Goal: Task Accomplishment & Management: Manage account settings

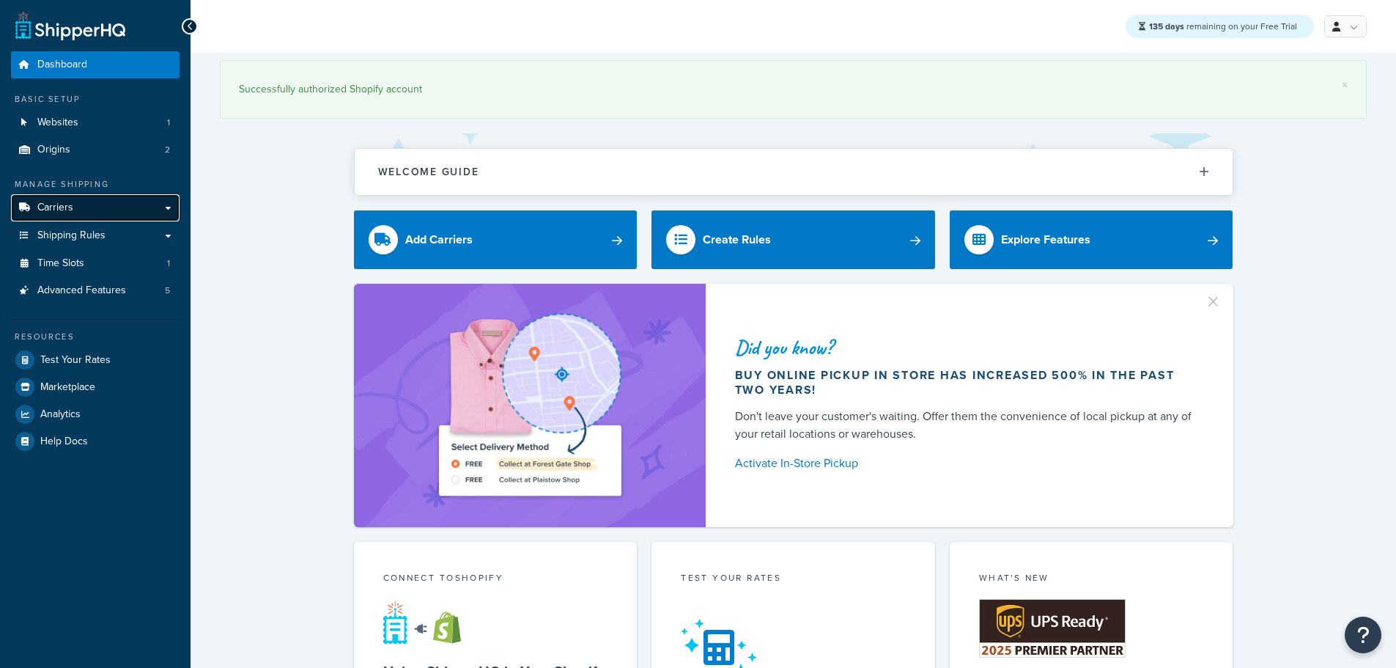
click at [95, 215] on link "Carriers" at bounding box center [95, 207] width 169 height 27
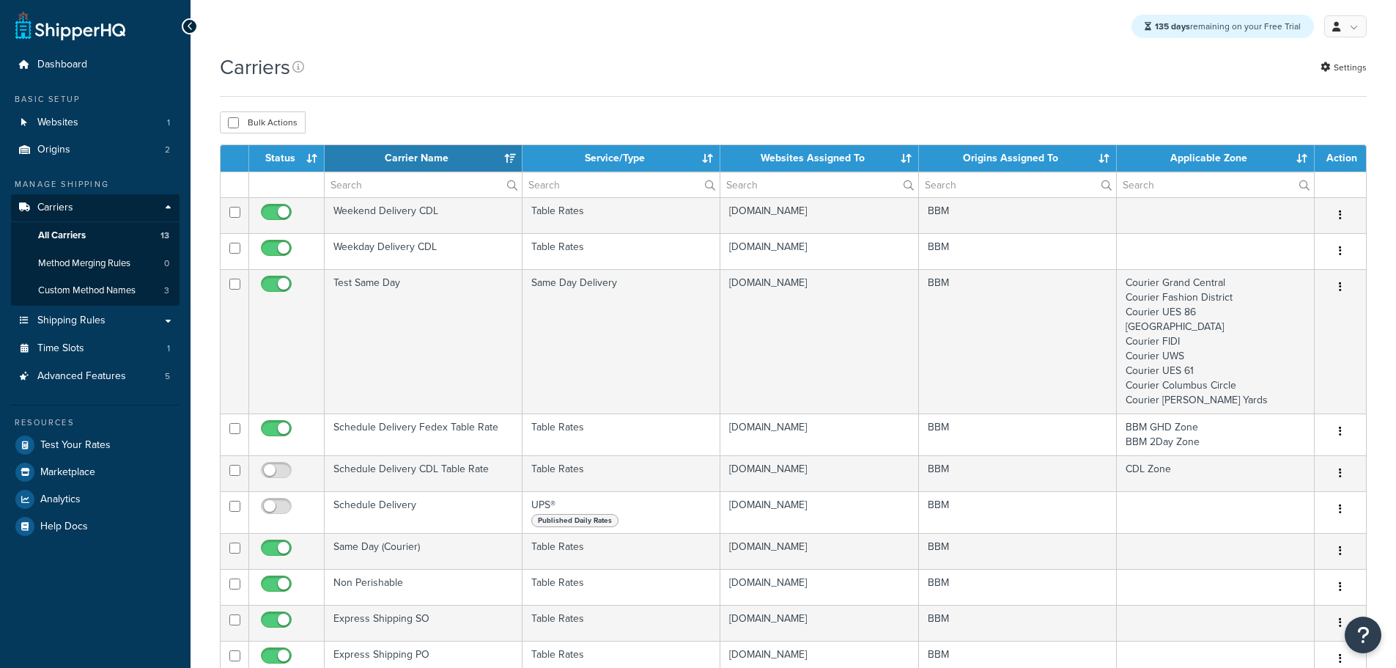
select select "15"
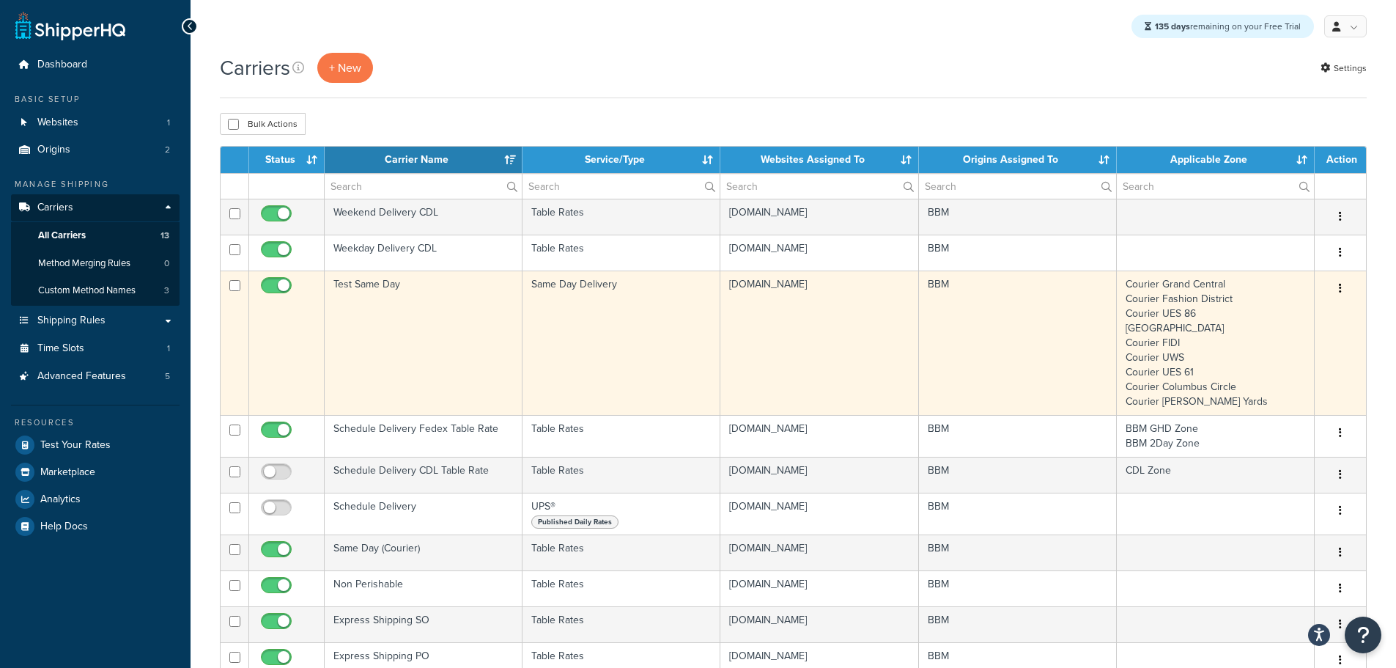
click at [286, 285] on input "checkbox" at bounding box center [278, 289] width 40 height 18
checkbox input "false"
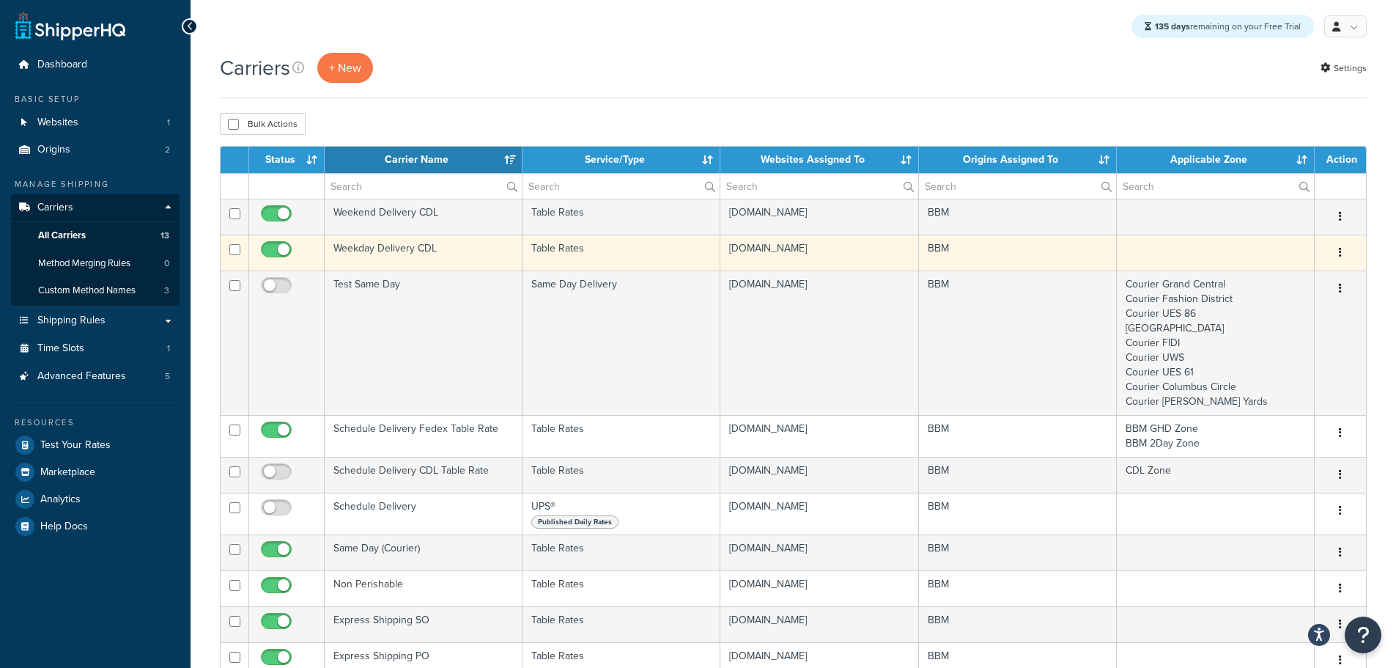
click at [374, 249] on td "Weekday Delivery CDL" at bounding box center [424, 253] width 198 height 36
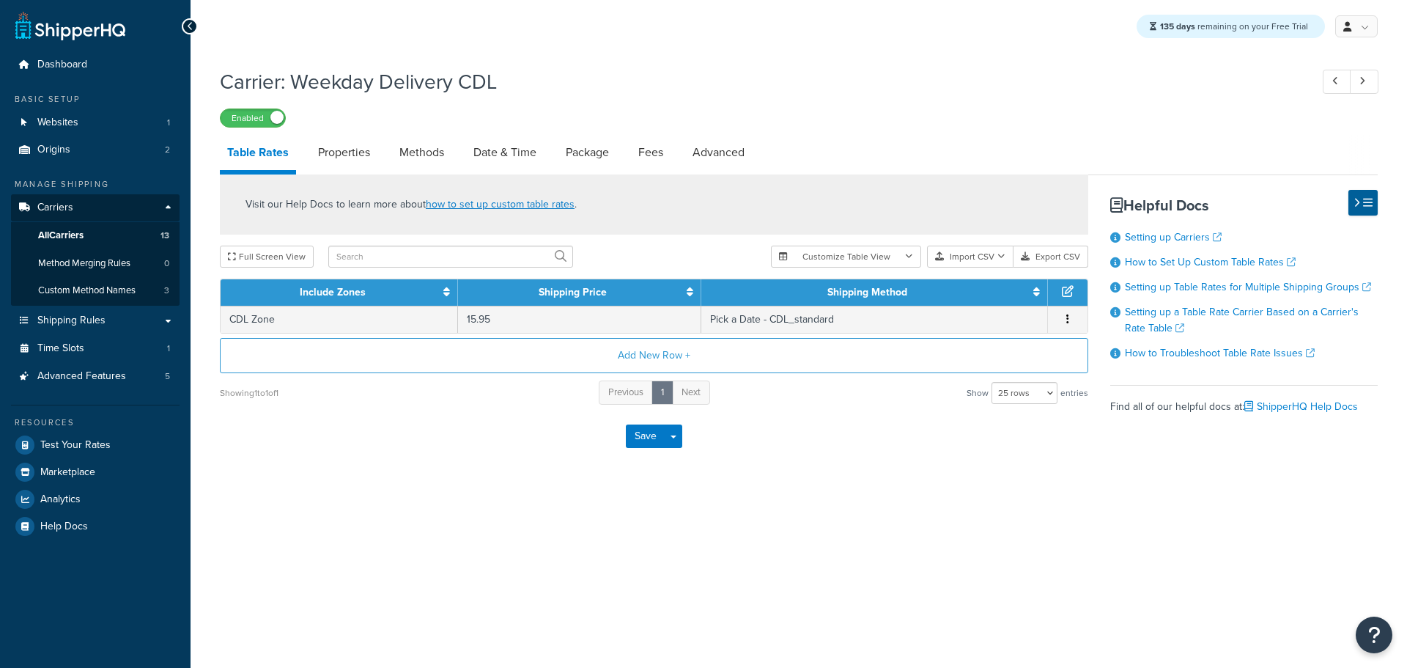
select select "25"
click at [498, 147] on link "Date & Time" at bounding box center [505, 152] width 78 height 35
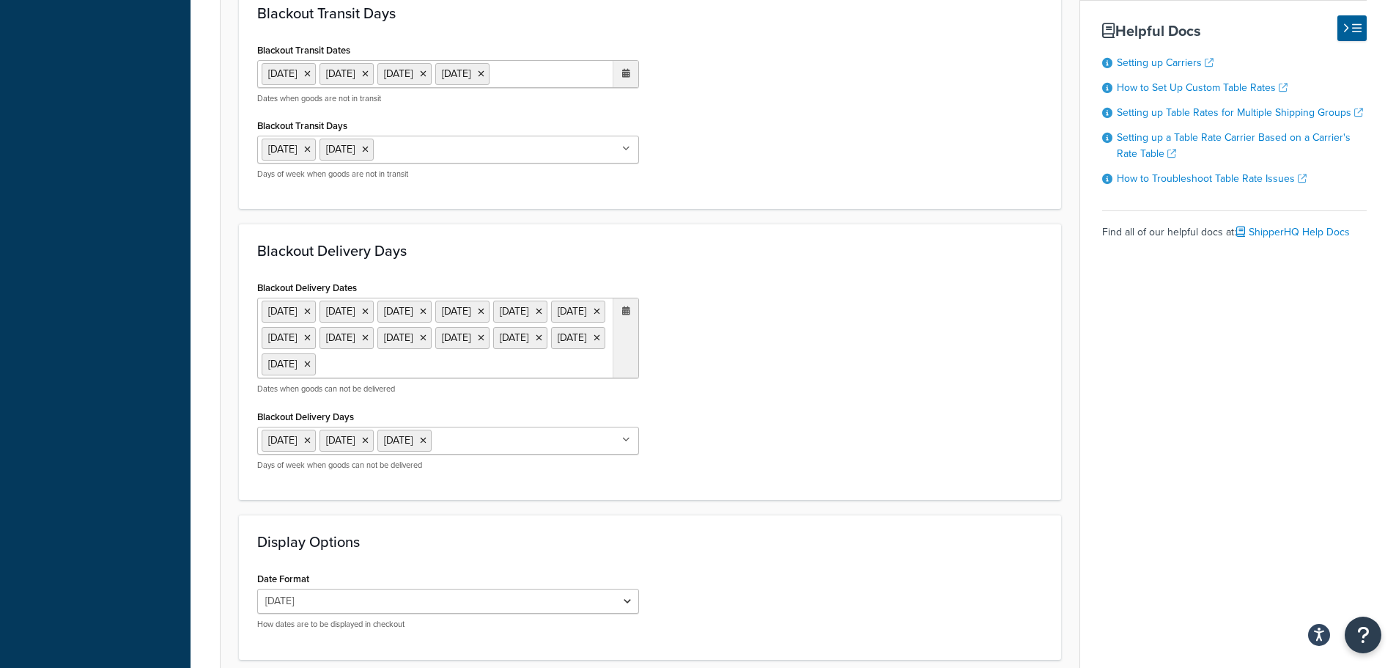
scroll to position [953, 0]
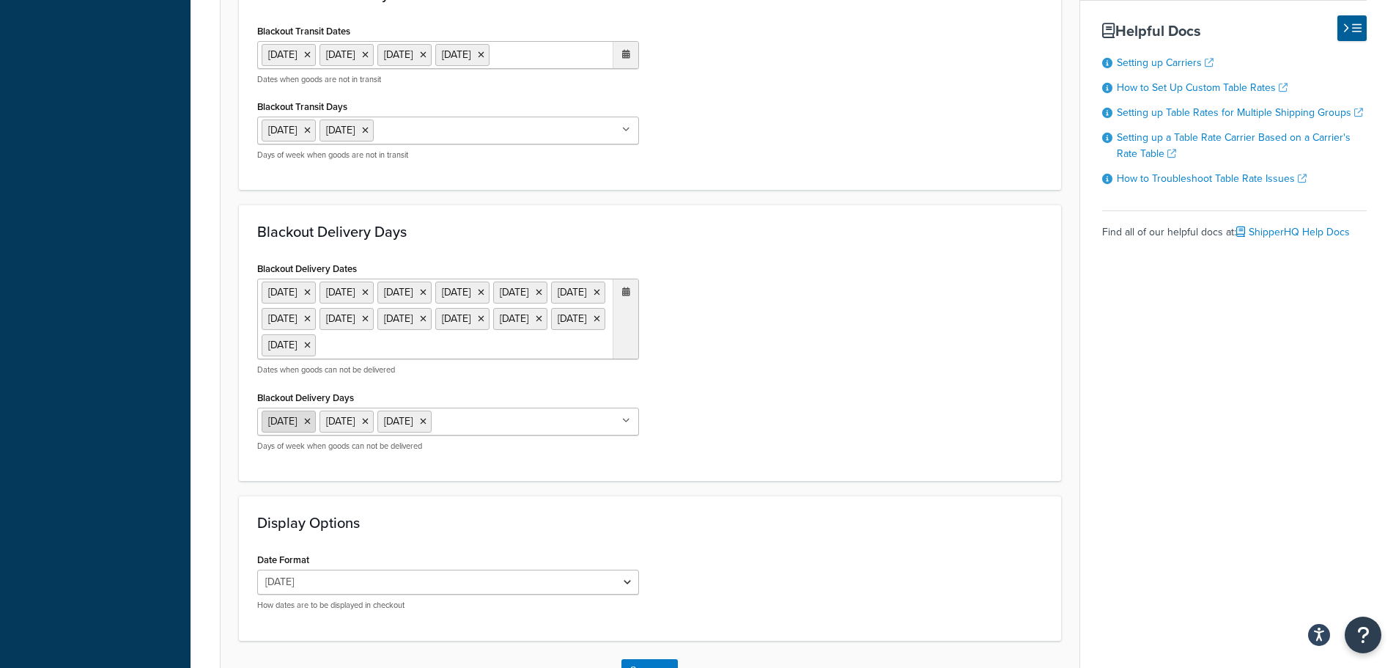
click at [311, 426] on icon at bounding box center [307, 421] width 7 height 9
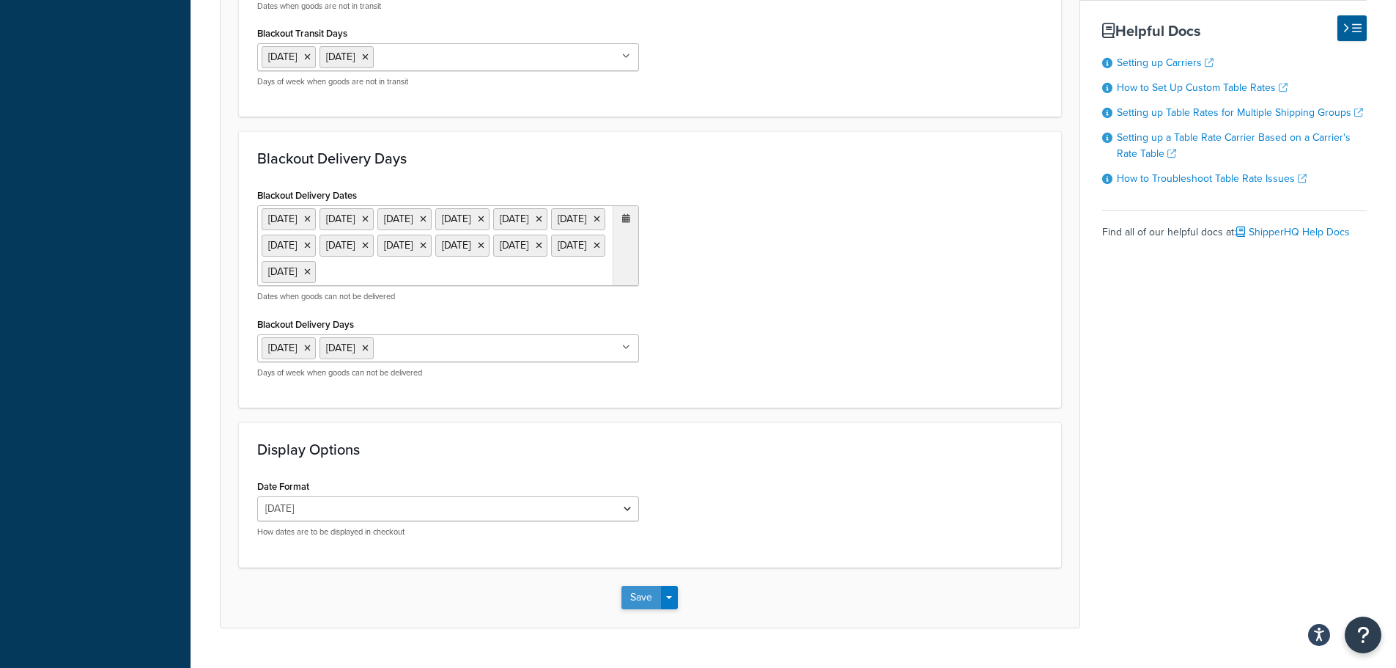
click at [644, 609] on button "Save" at bounding box center [642, 597] width 40 height 23
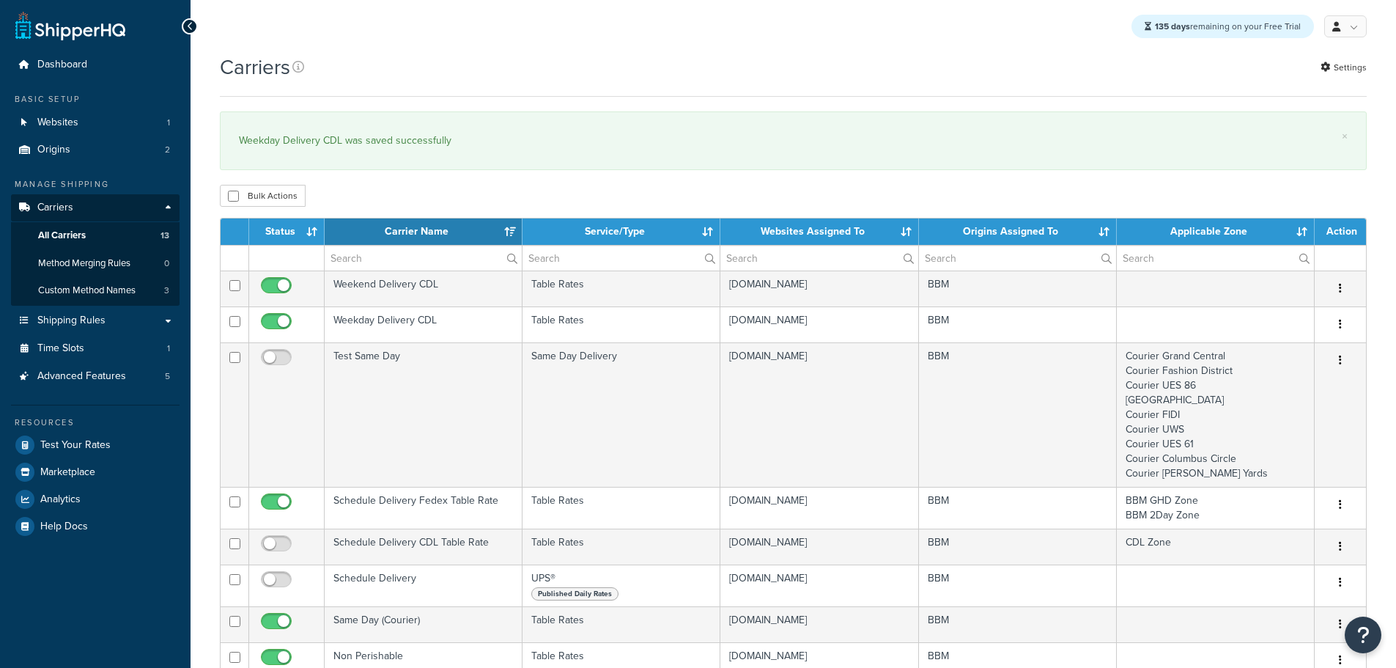
select select "15"
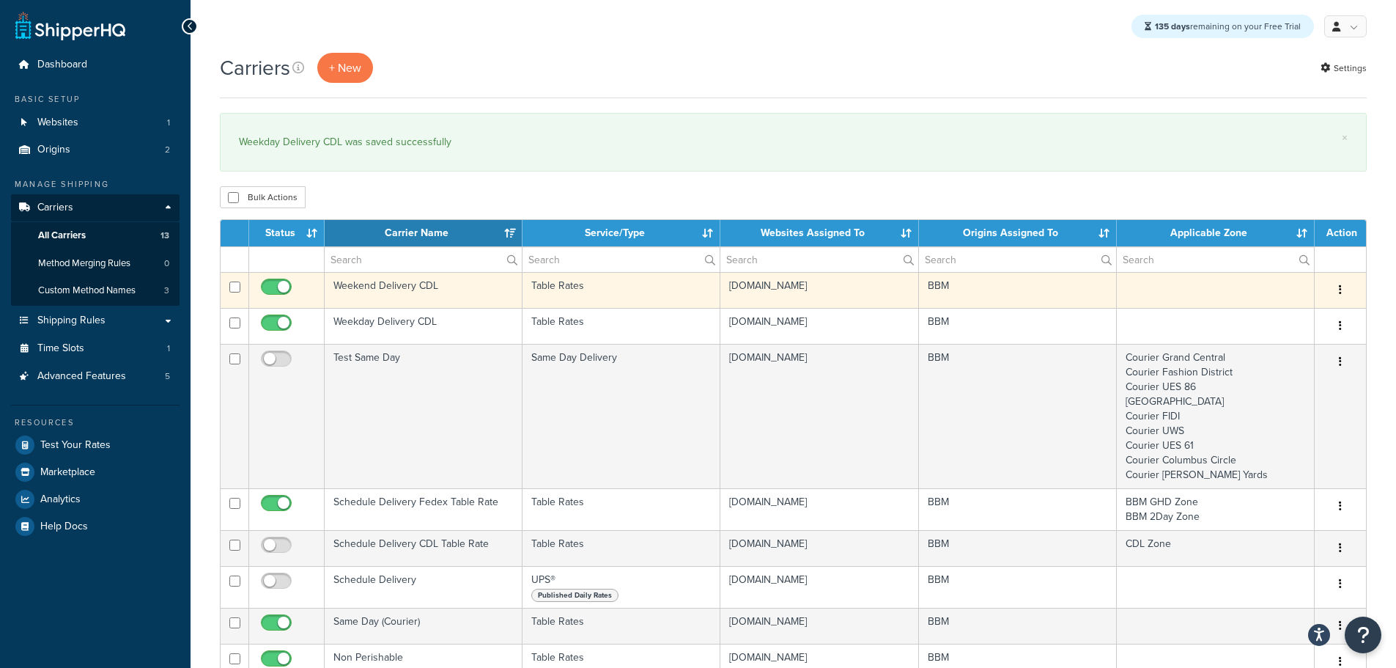
click at [375, 289] on td "Weekend Delivery CDL" at bounding box center [424, 290] width 198 height 36
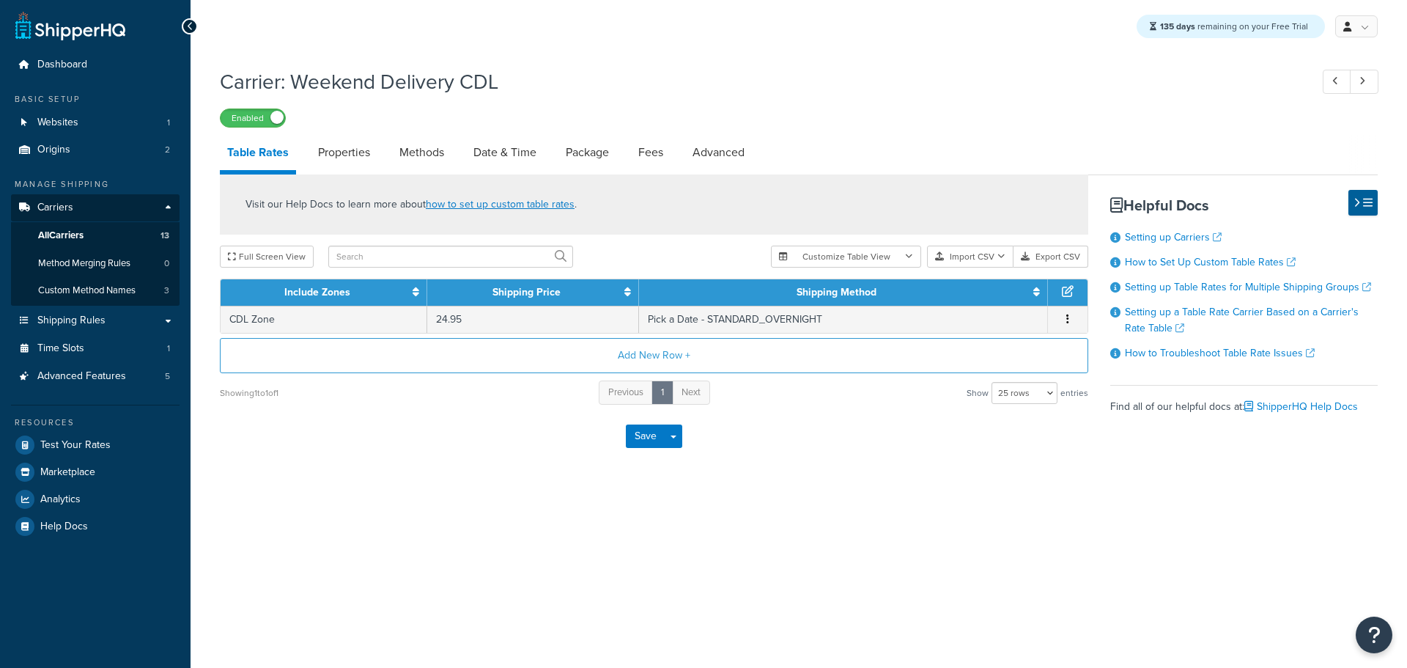
select select "25"
click at [522, 158] on link "Date & Time" at bounding box center [505, 152] width 78 height 35
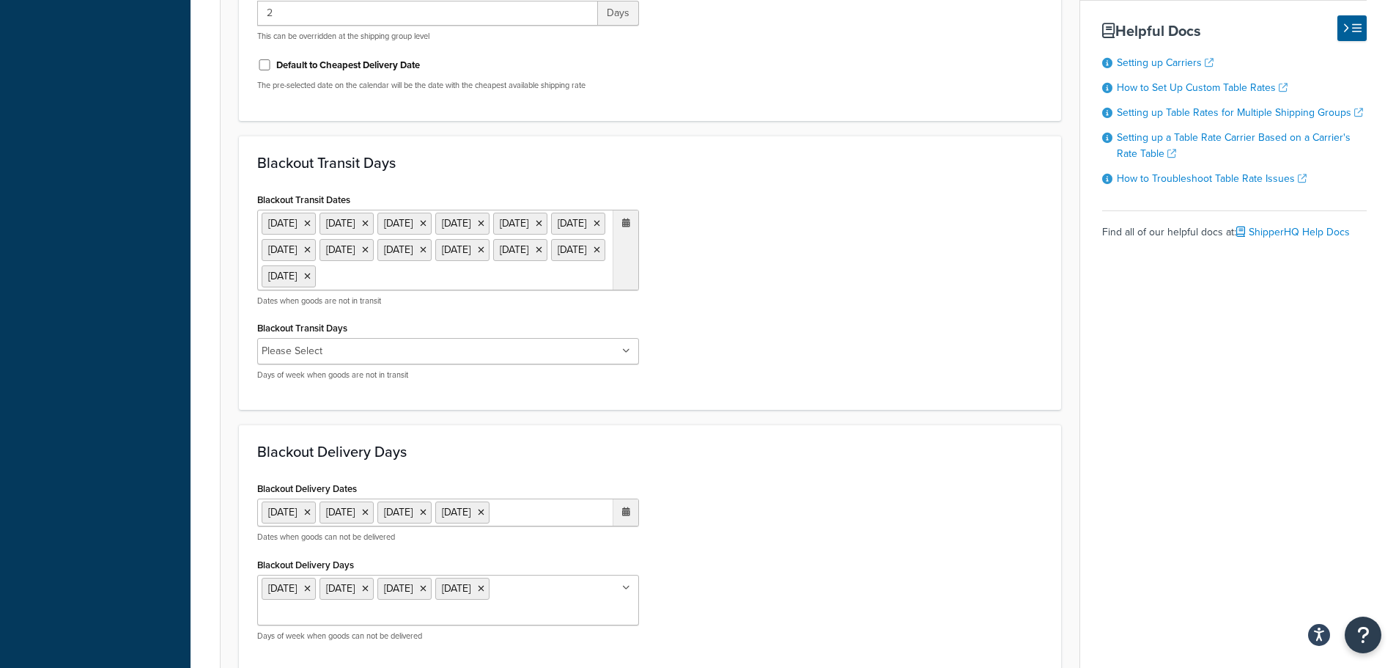
scroll to position [880, 0]
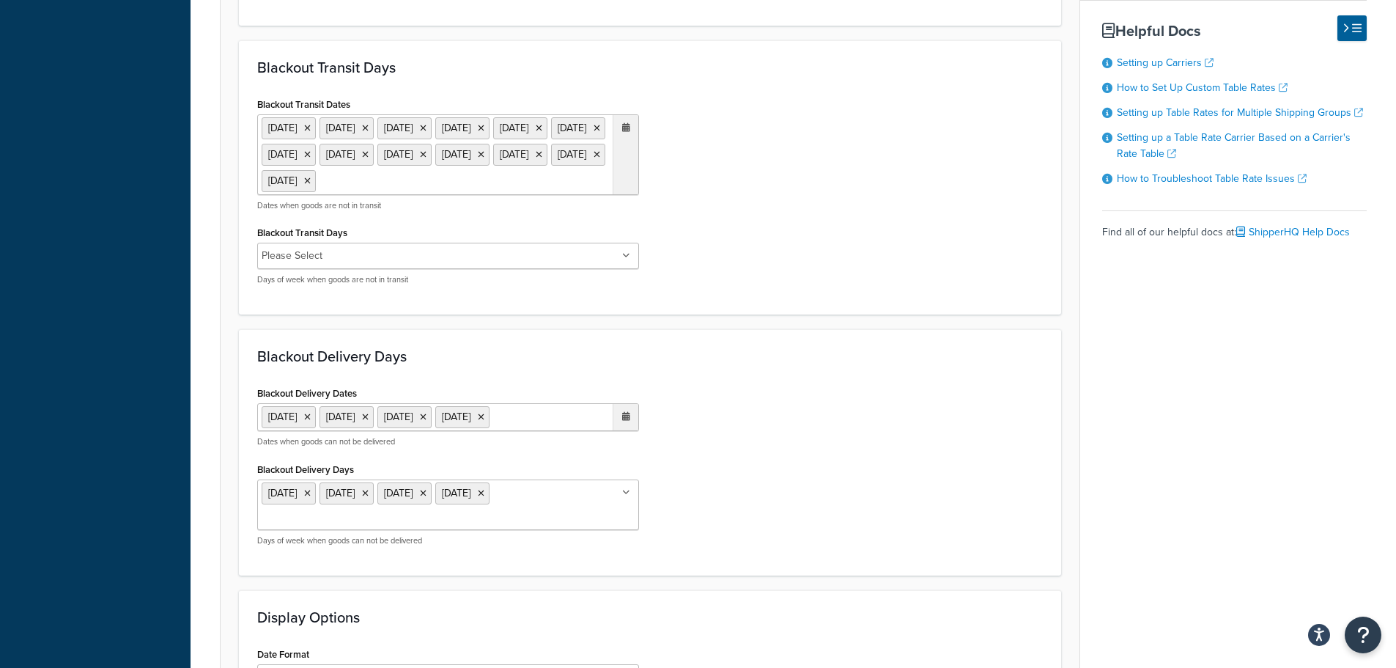
drag, startPoint x: 629, startPoint y: 523, endPoint x: 591, endPoint y: 526, distance: 37.4
click at [610, 523] on ul "Tuesday Wednesday Thursday Friday" at bounding box center [448, 504] width 382 height 51
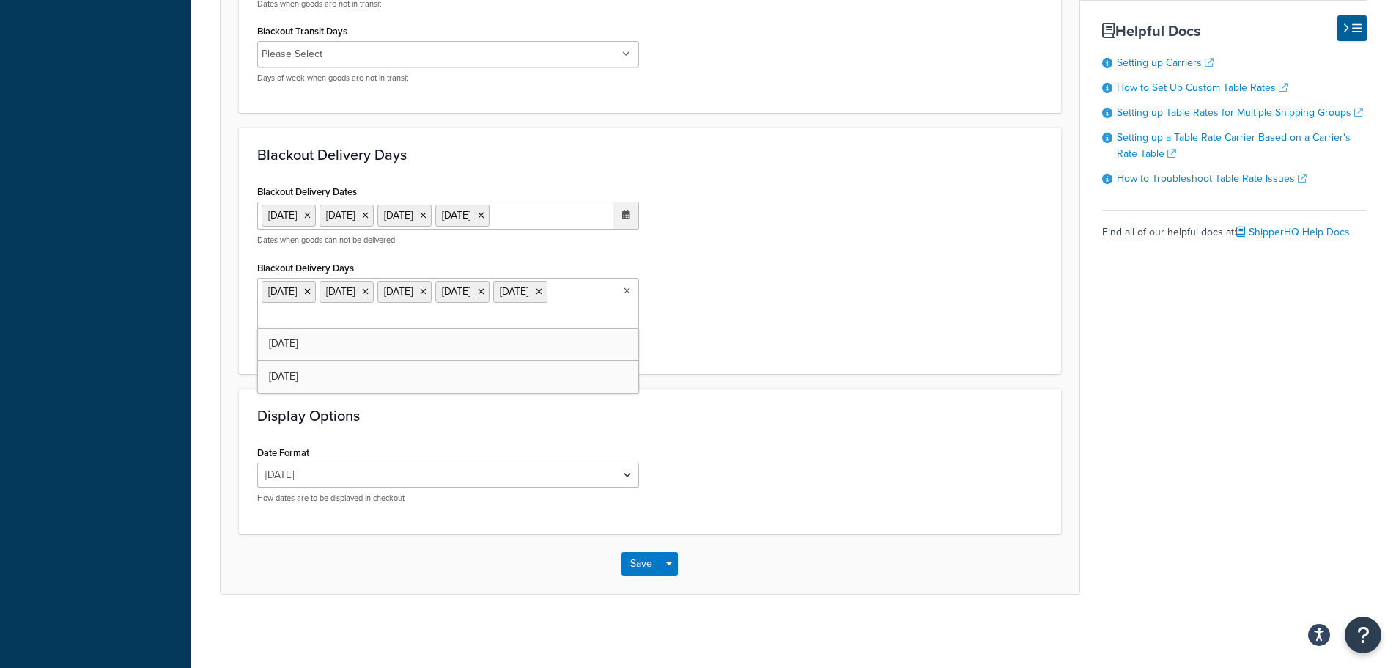
scroll to position [1110, 0]
click at [641, 561] on button "Save" at bounding box center [642, 563] width 40 height 23
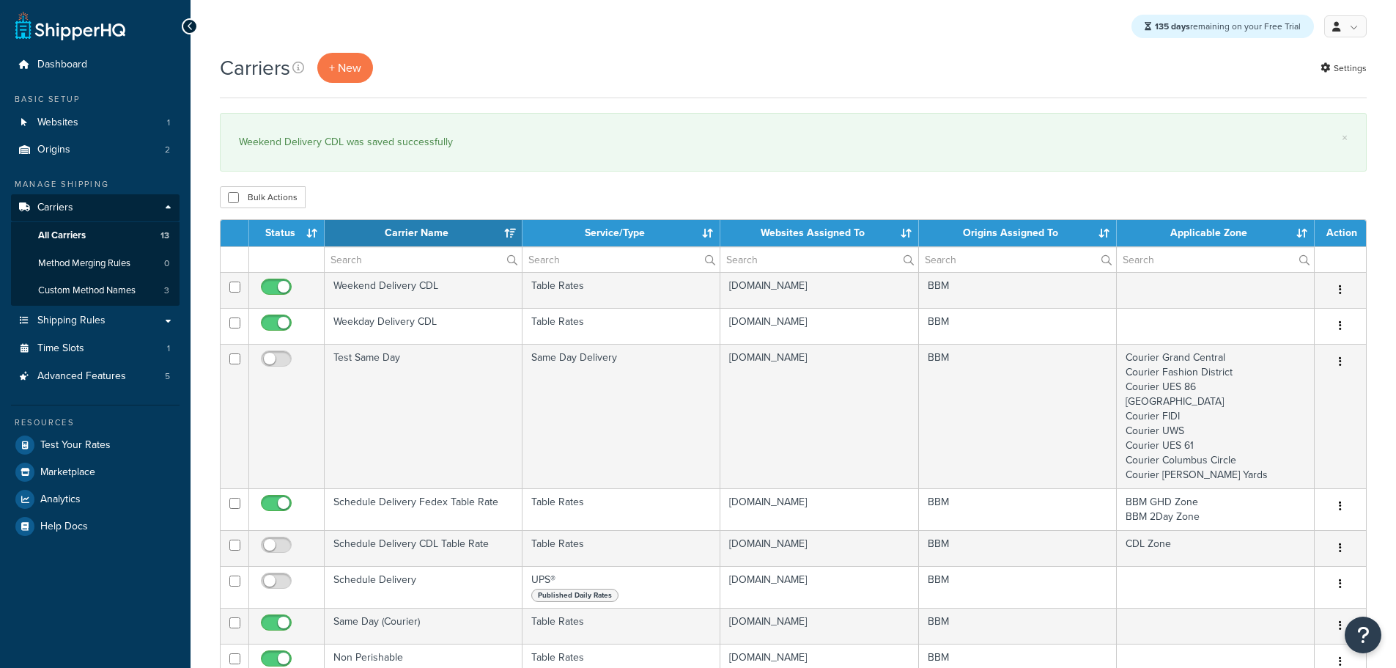
select select "15"
click at [59, 161] on link "Origins 2" at bounding box center [95, 149] width 169 height 27
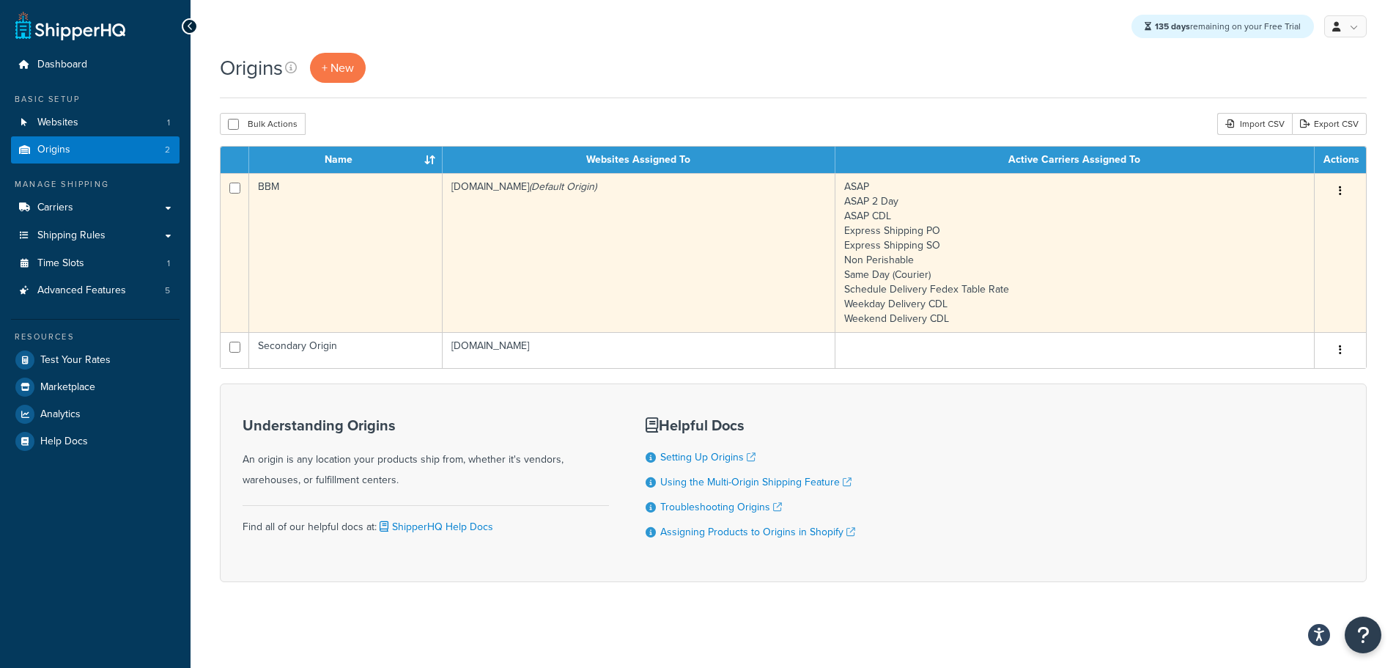
click at [374, 232] on td "BBM" at bounding box center [345, 252] width 193 height 159
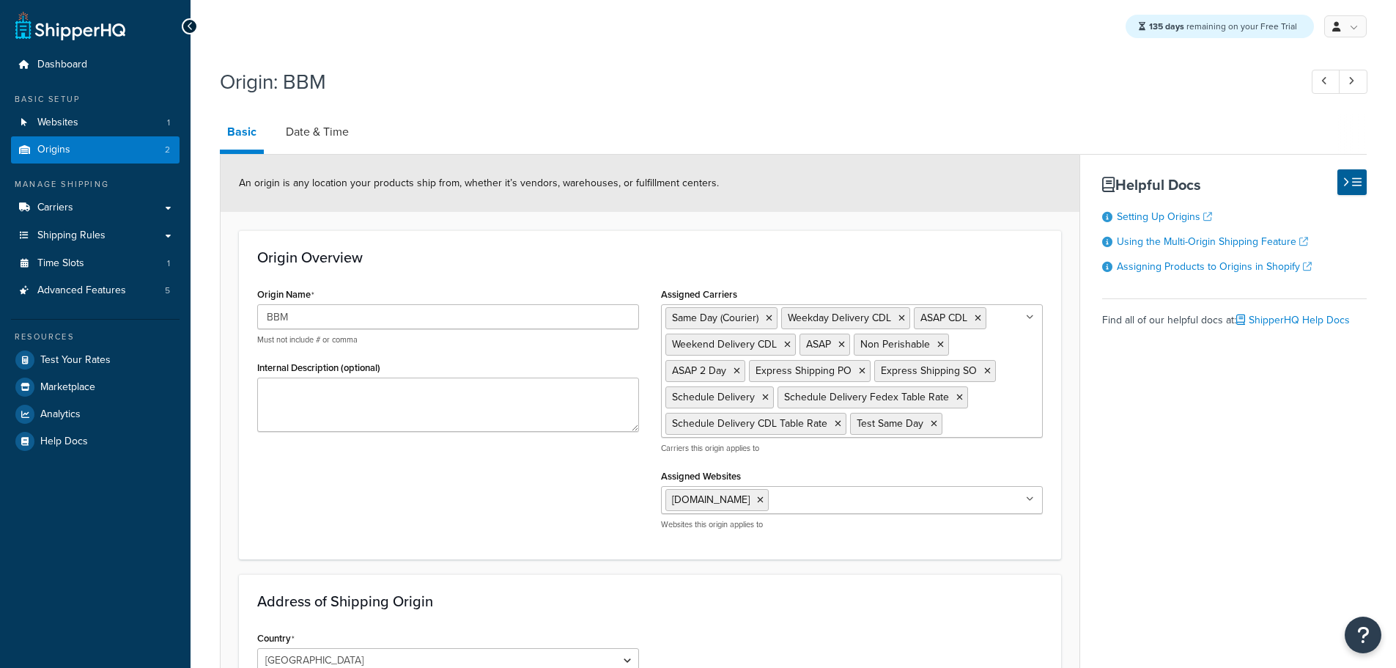
select select "30"
click at [318, 143] on link "Date & Time" at bounding box center [318, 131] width 78 height 35
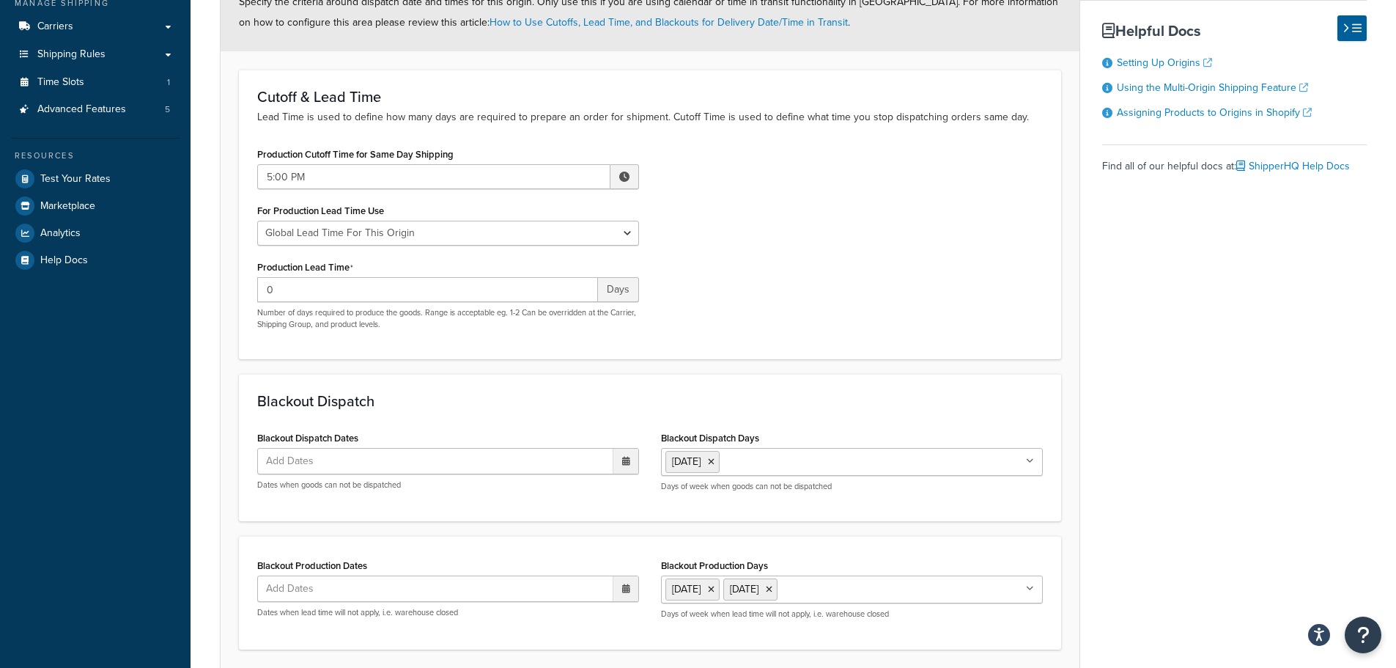
scroll to position [73, 0]
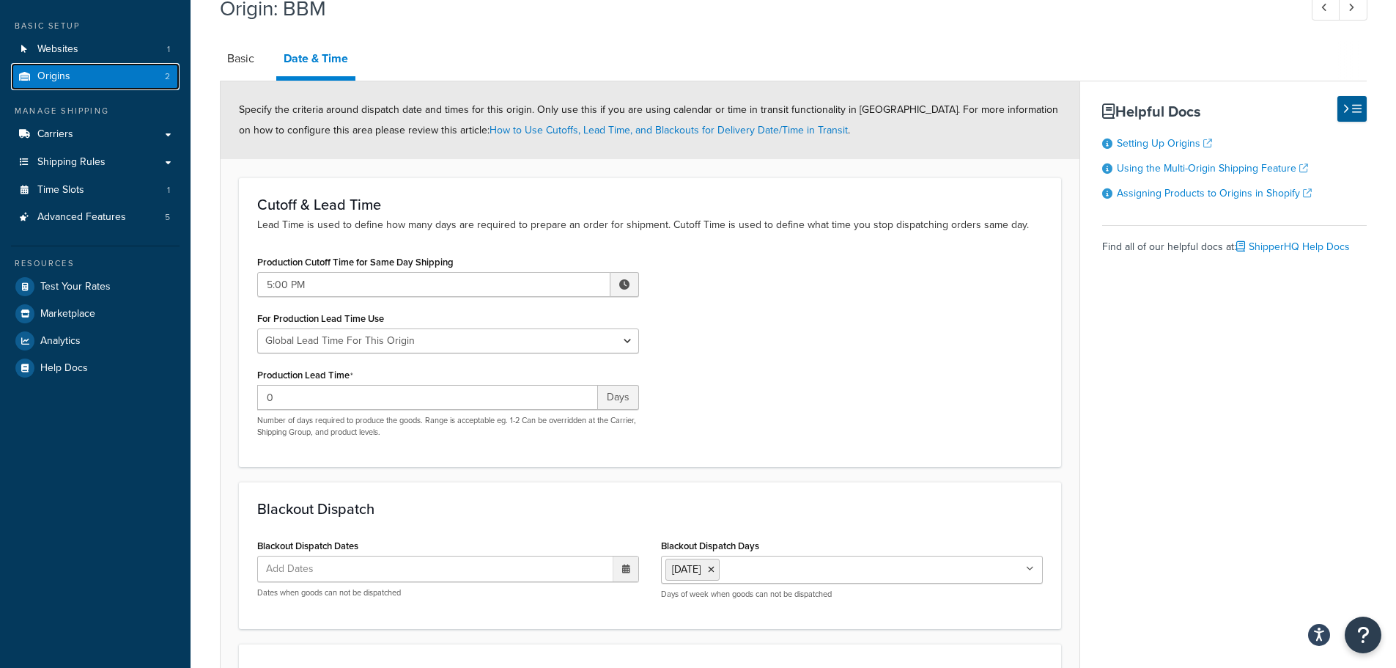
click at [65, 75] on span "Origins" at bounding box center [53, 76] width 33 height 12
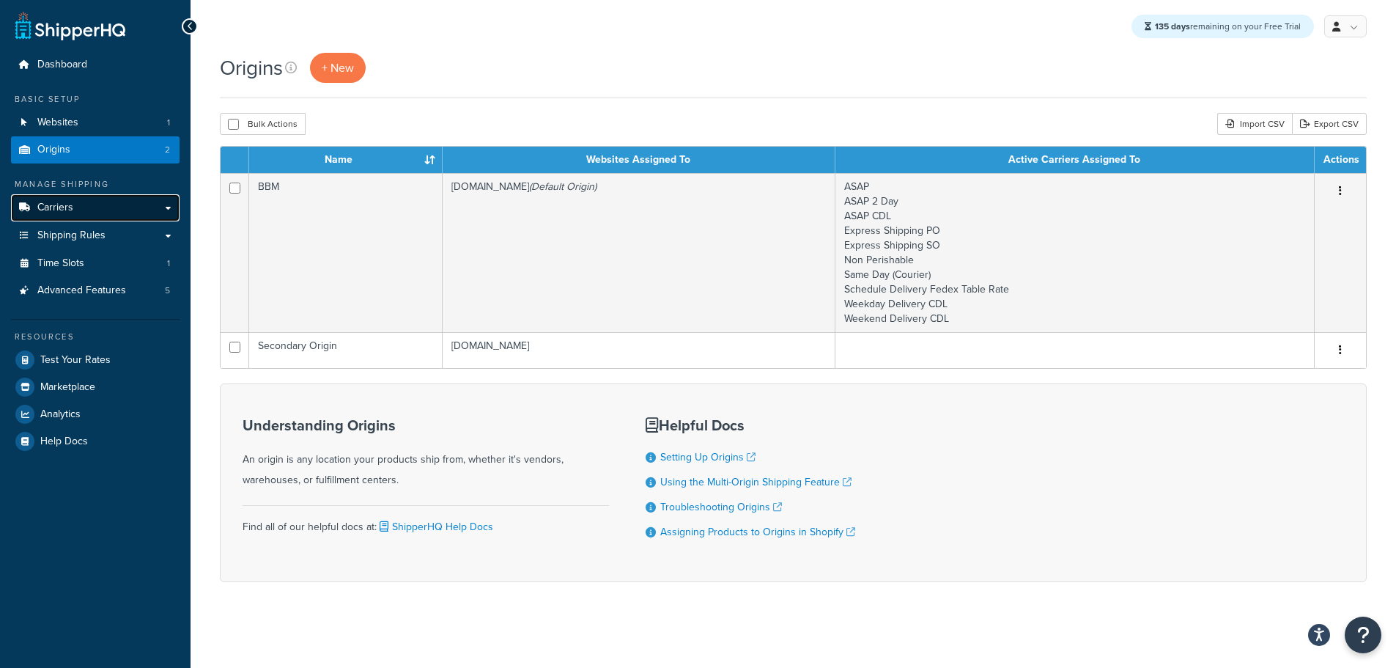
click at [69, 207] on span "Carriers" at bounding box center [55, 208] width 36 height 12
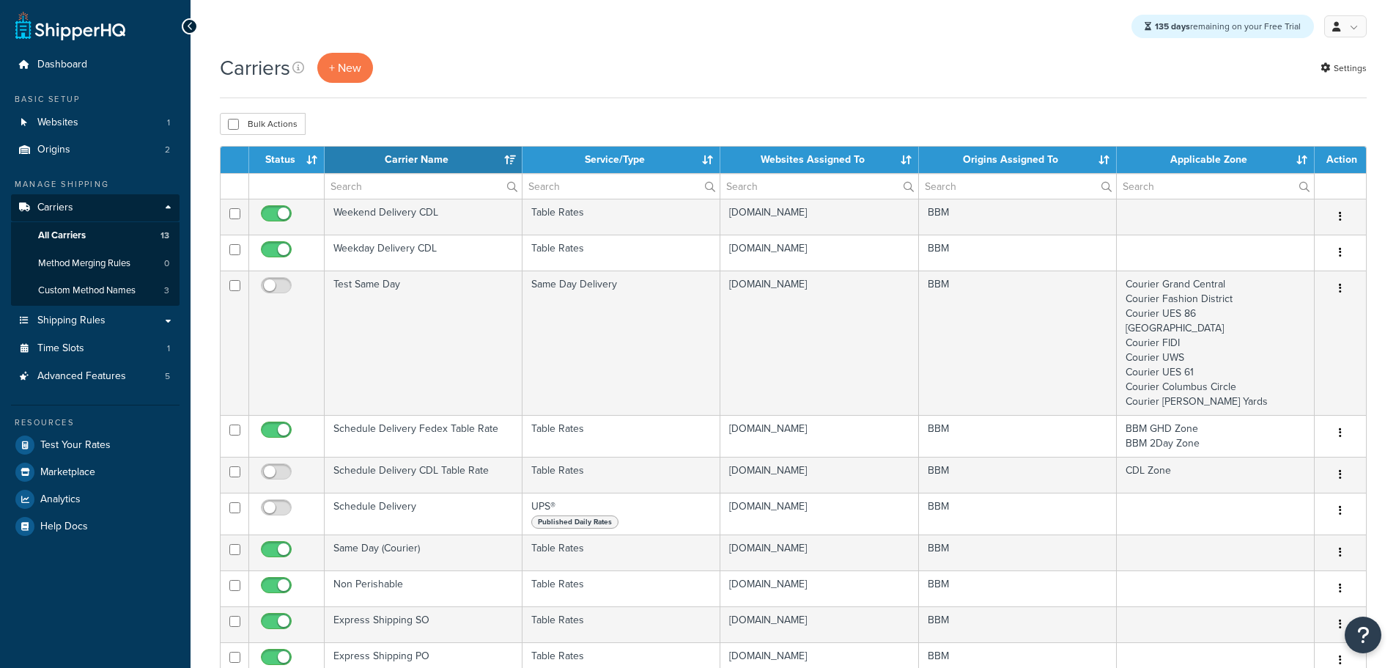
select select "15"
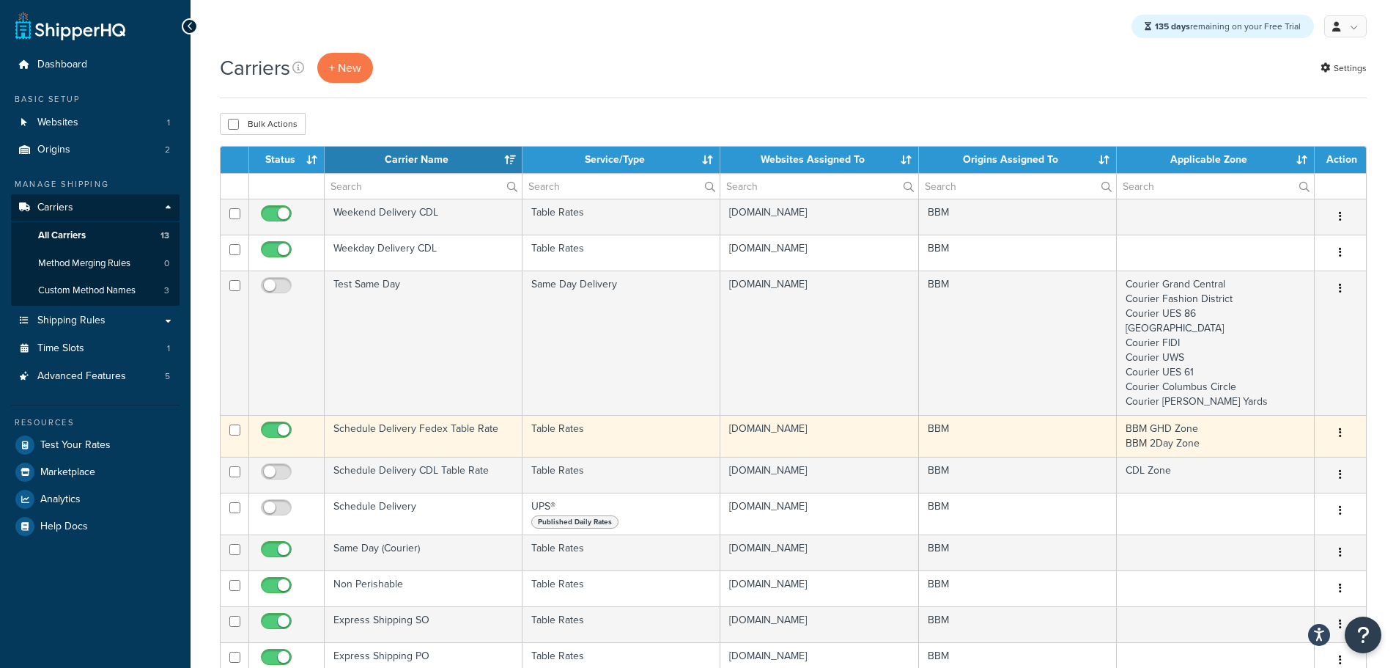
click at [396, 426] on td "Schedule Delivery Fedex Table Rate" at bounding box center [424, 436] width 198 height 42
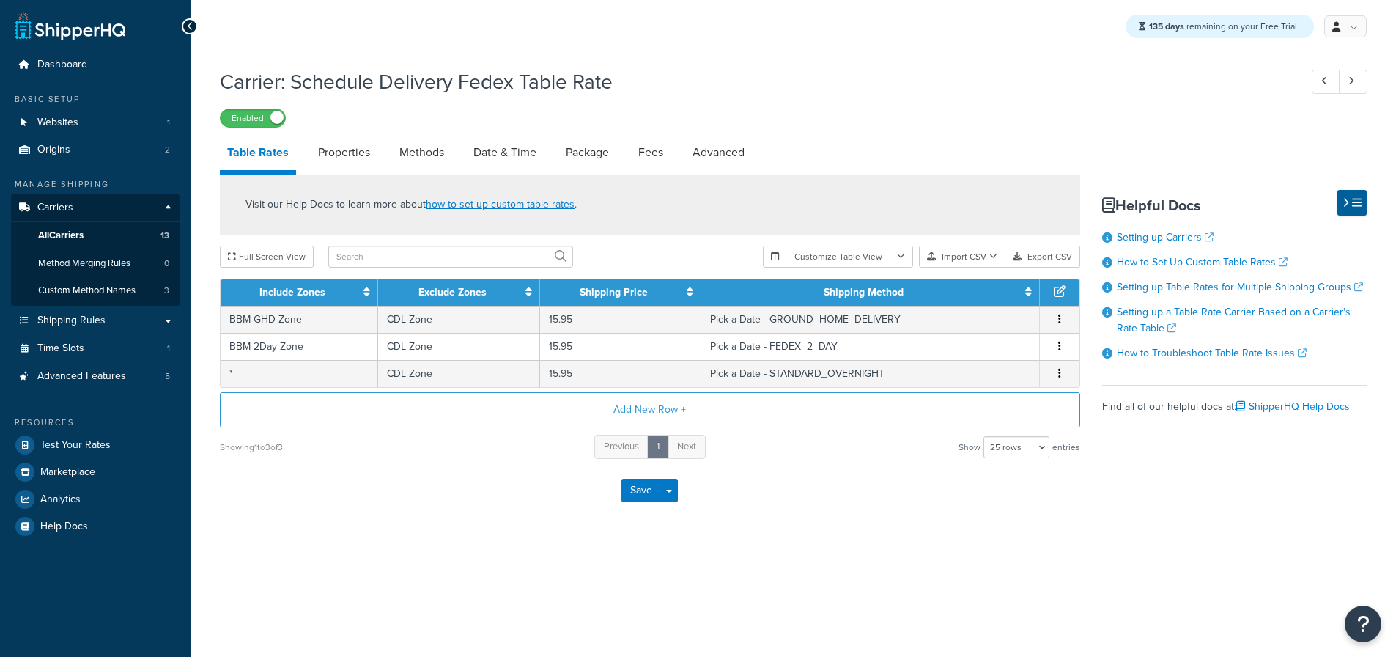
select select "25"
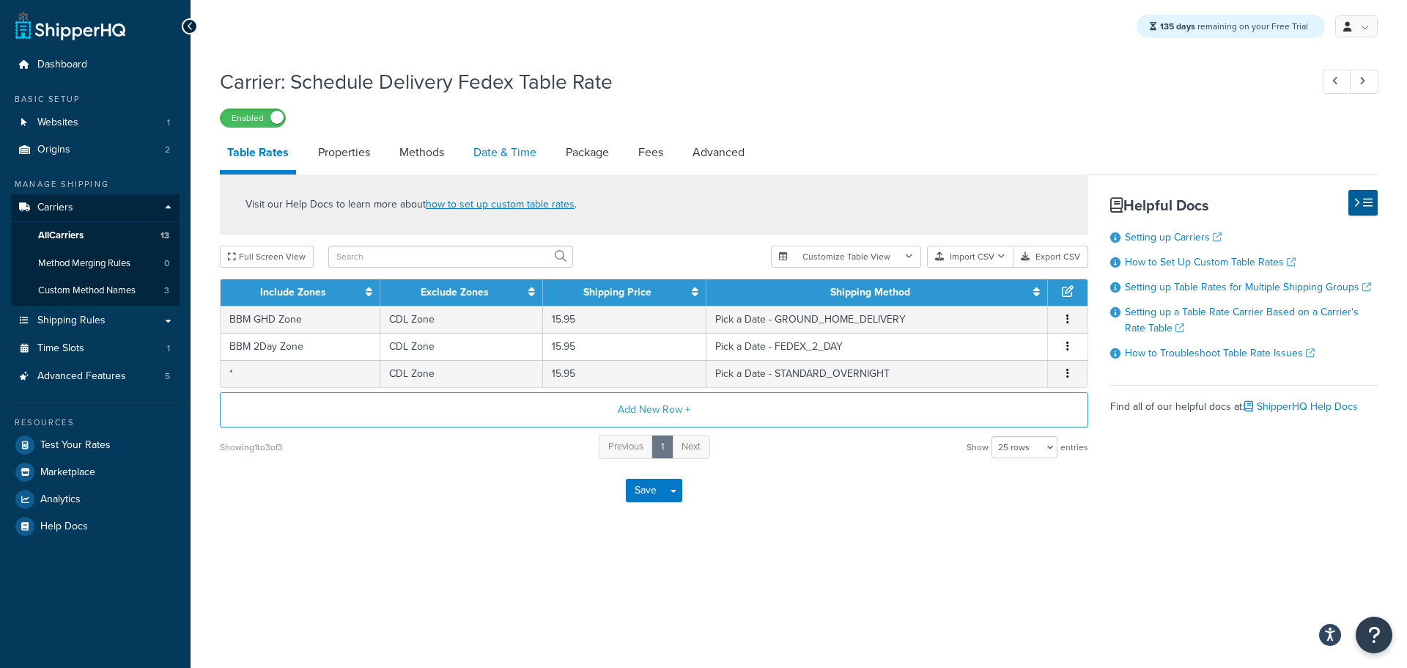
click at [492, 148] on link "Date & Time" at bounding box center [505, 152] width 78 height 35
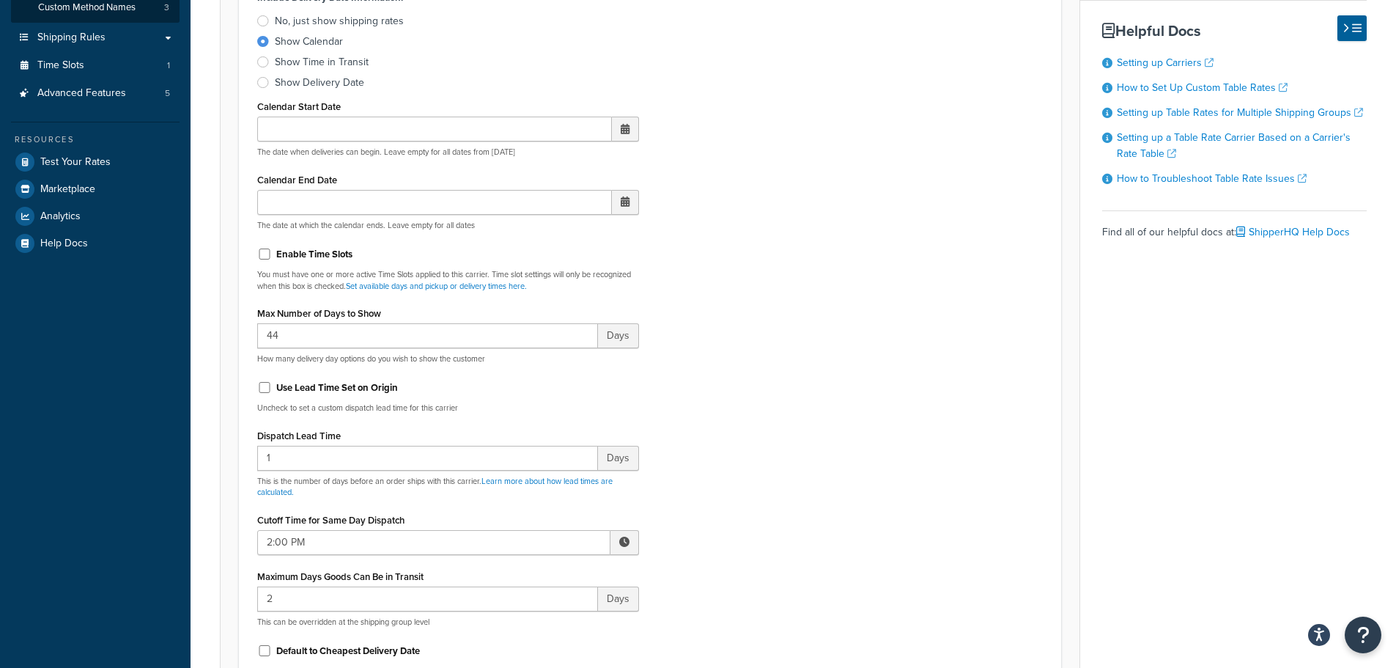
scroll to position [293, 0]
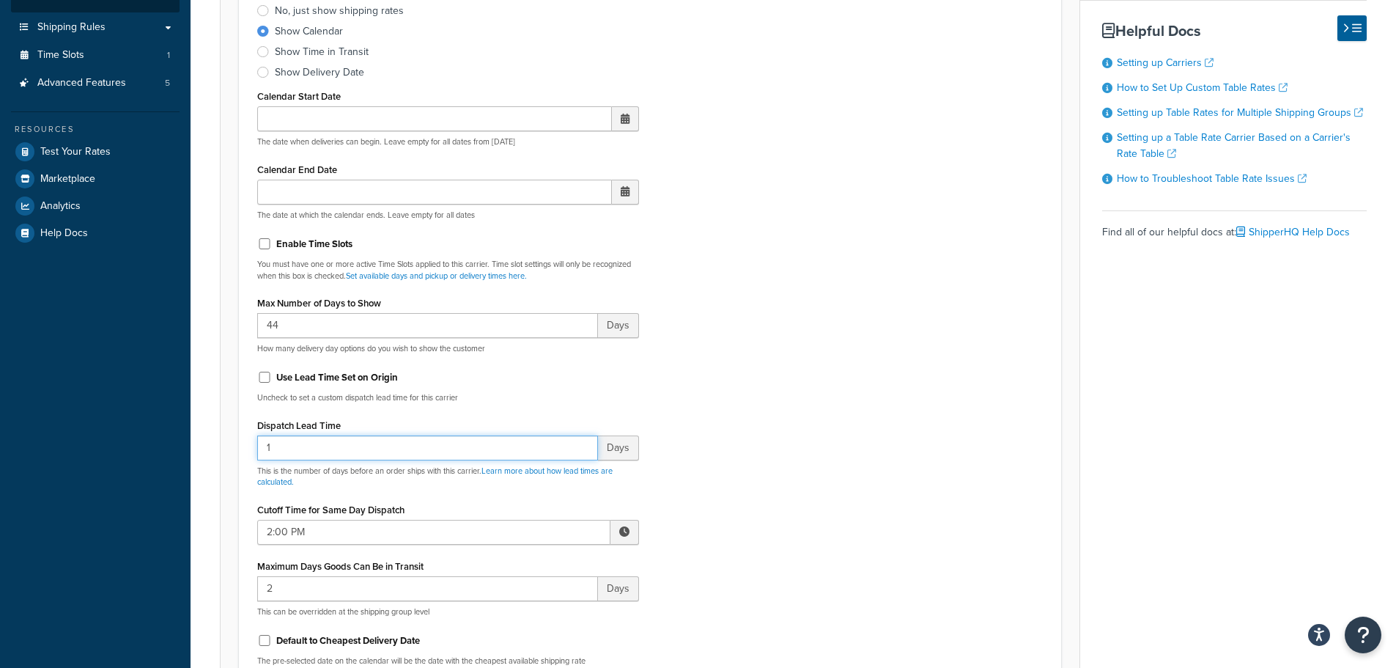
drag, startPoint x: 277, startPoint y: 444, endPoint x: 178, endPoint y: 438, distance: 99.1
click at [180, 438] on div "Dashboard Basic Setup Websites 1 Origins 2 Manage Shipping Carriers Carriers Al…" at bounding box center [698, 637] width 1396 height 1861
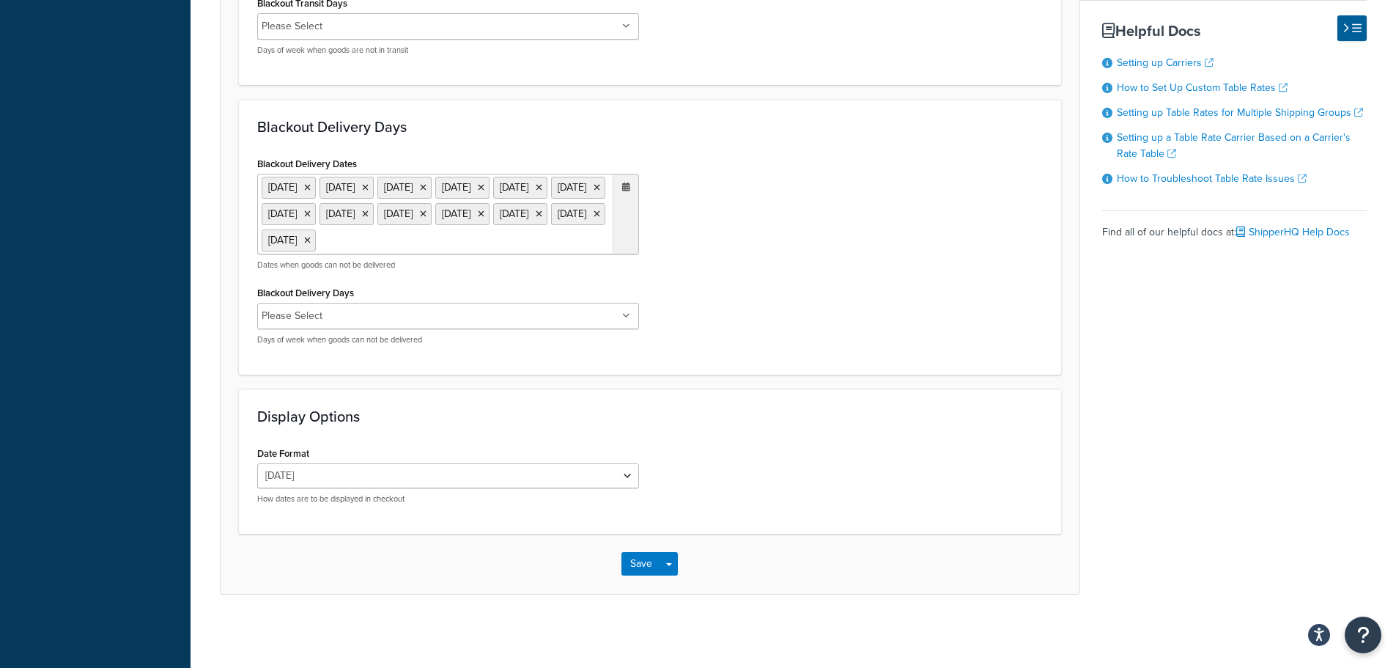
scroll to position [1249, 0]
type input "2"
click at [638, 559] on button "Save" at bounding box center [642, 563] width 40 height 23
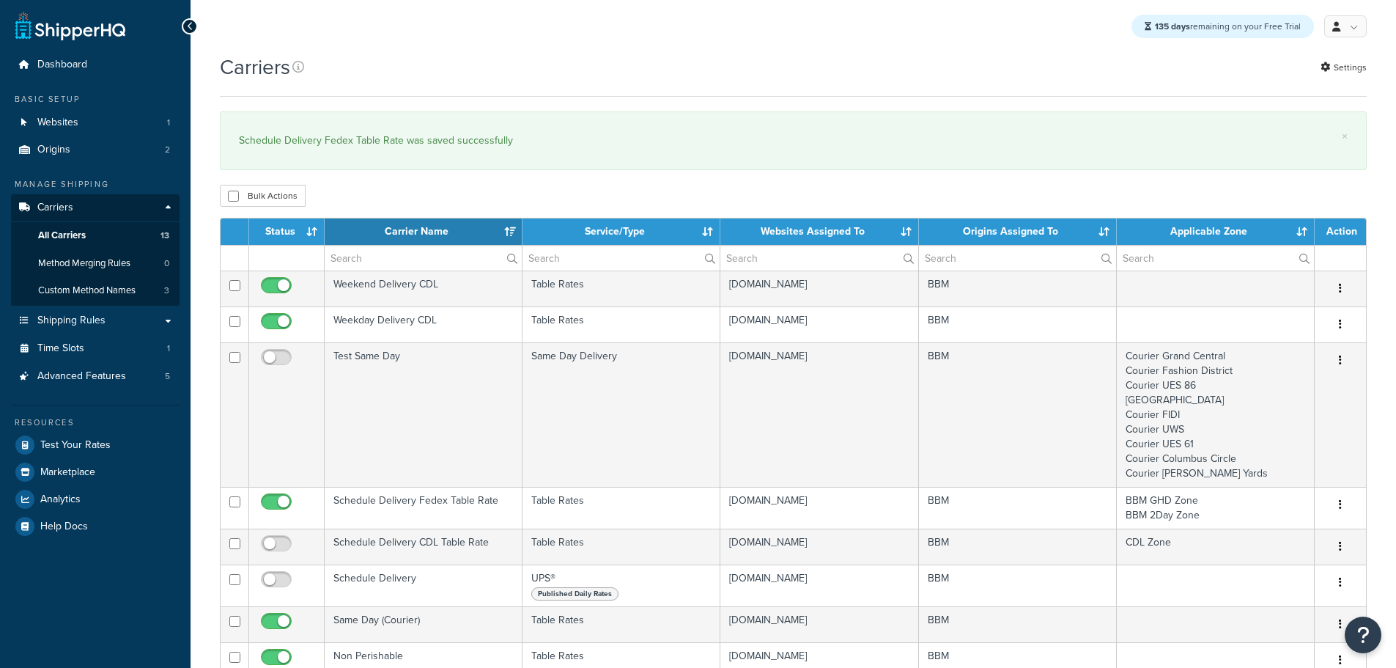
select select "15"
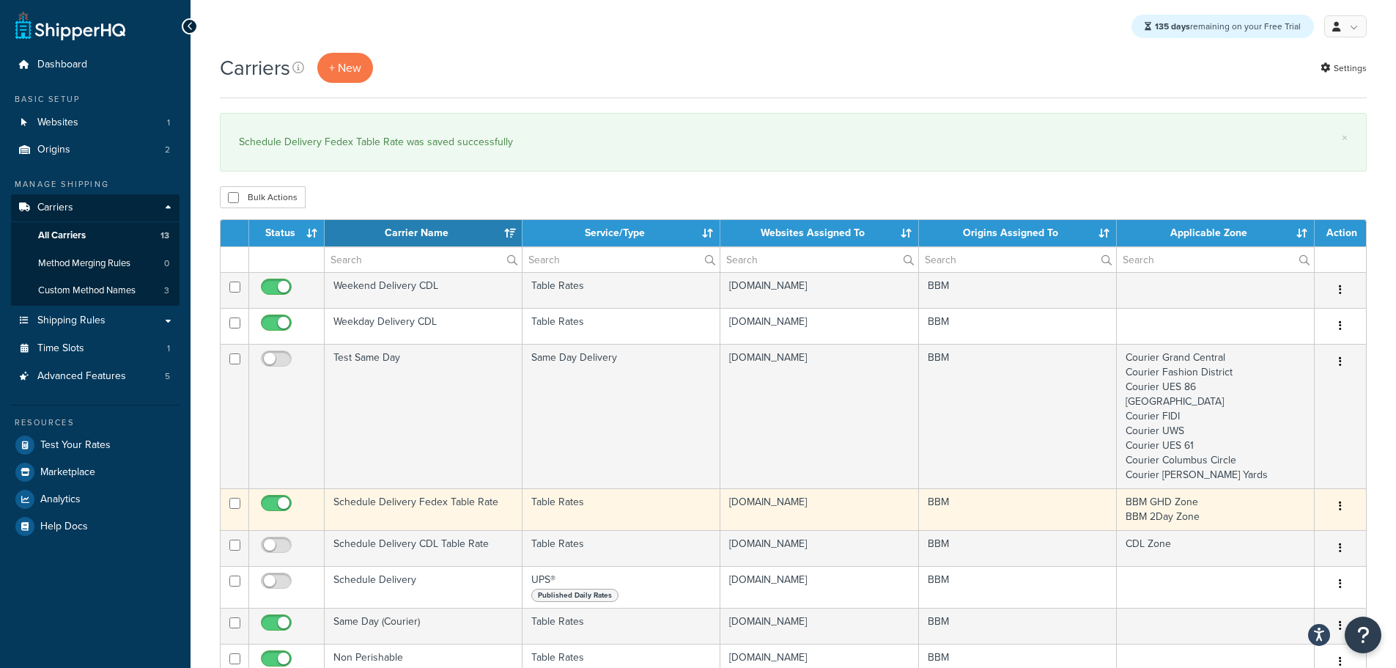
click at [373, 507] on td "Schedule Delivery Fedex Table Rate" at bounding box center [424, 509] width 198 height 42
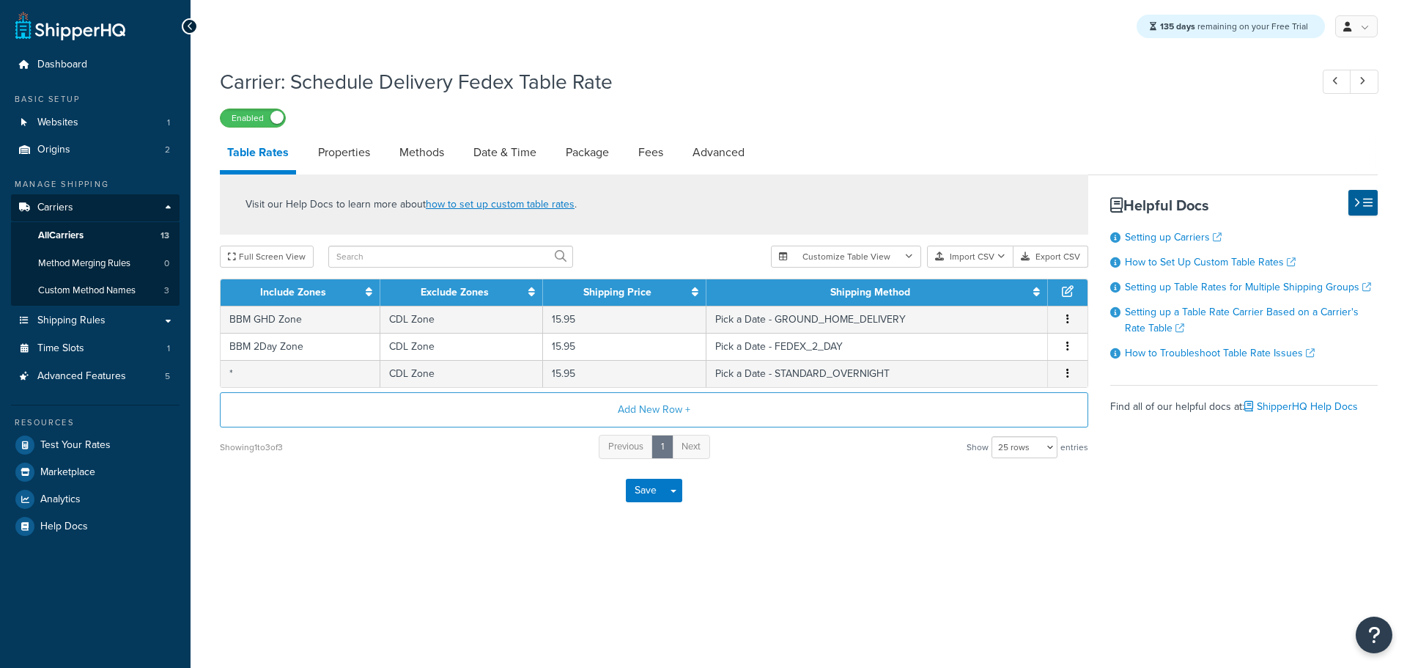
select select "25"
click at [502, 145] on link "Date & Time" at bounding box center [505, 152] width 78 height 35
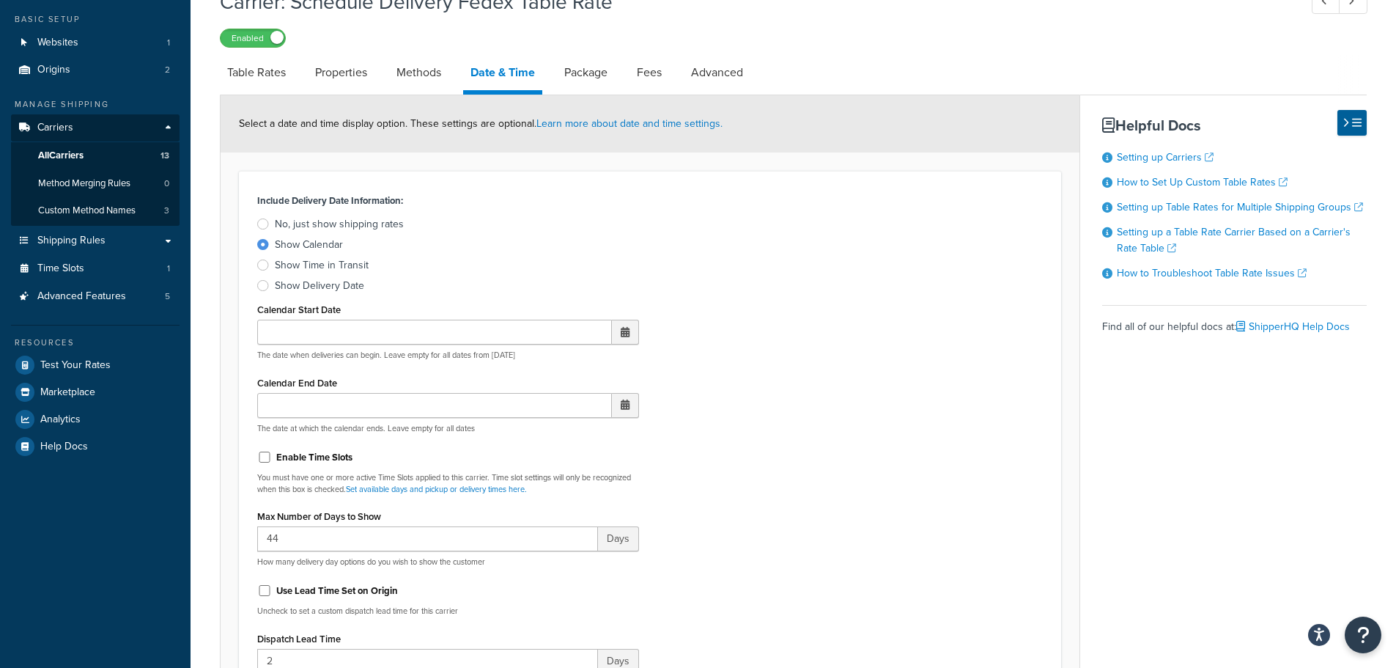
scroll to position [76, 0]
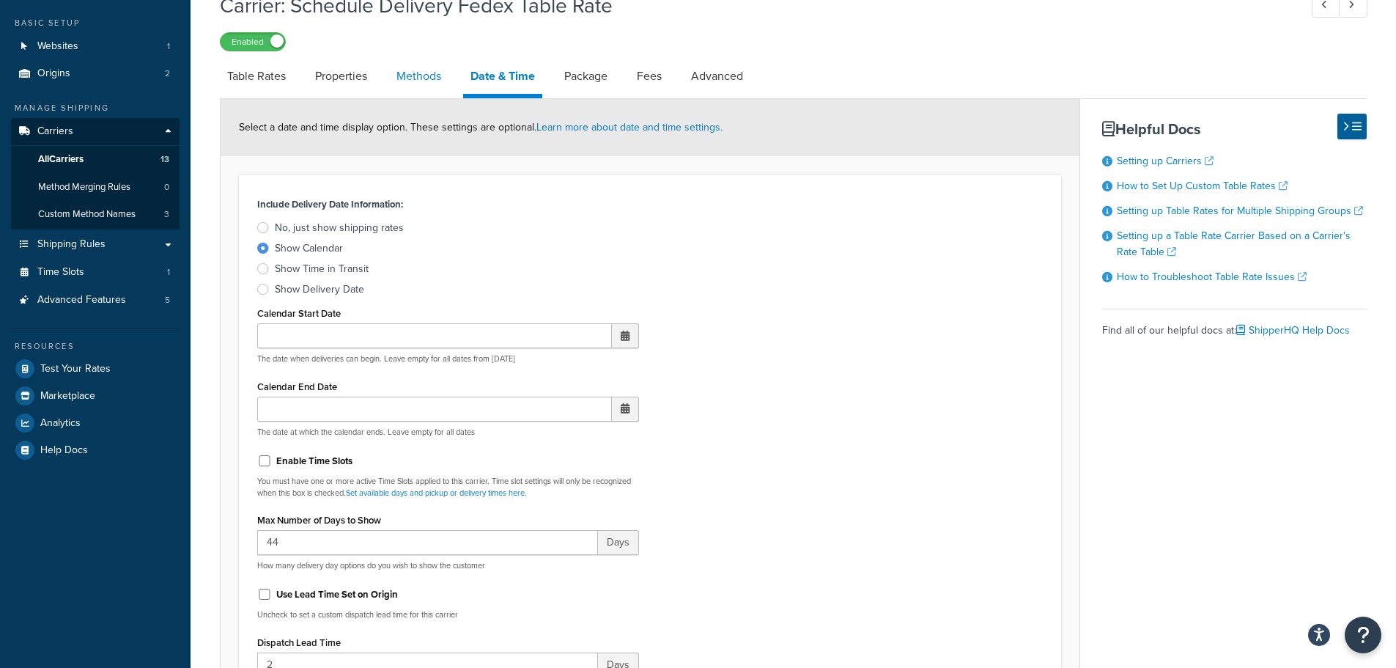
click at [420, 73] on link "Methods" at bounding box center [418, 76] width 59 height 35
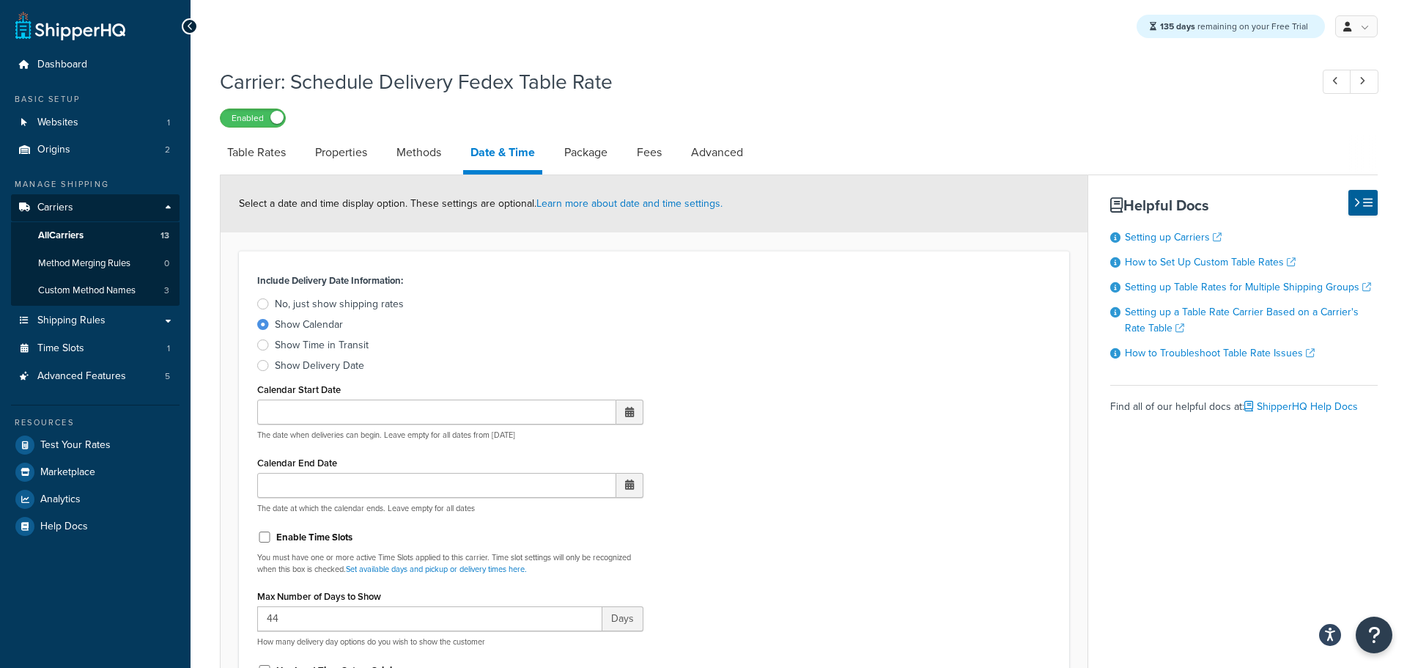
select select "25"
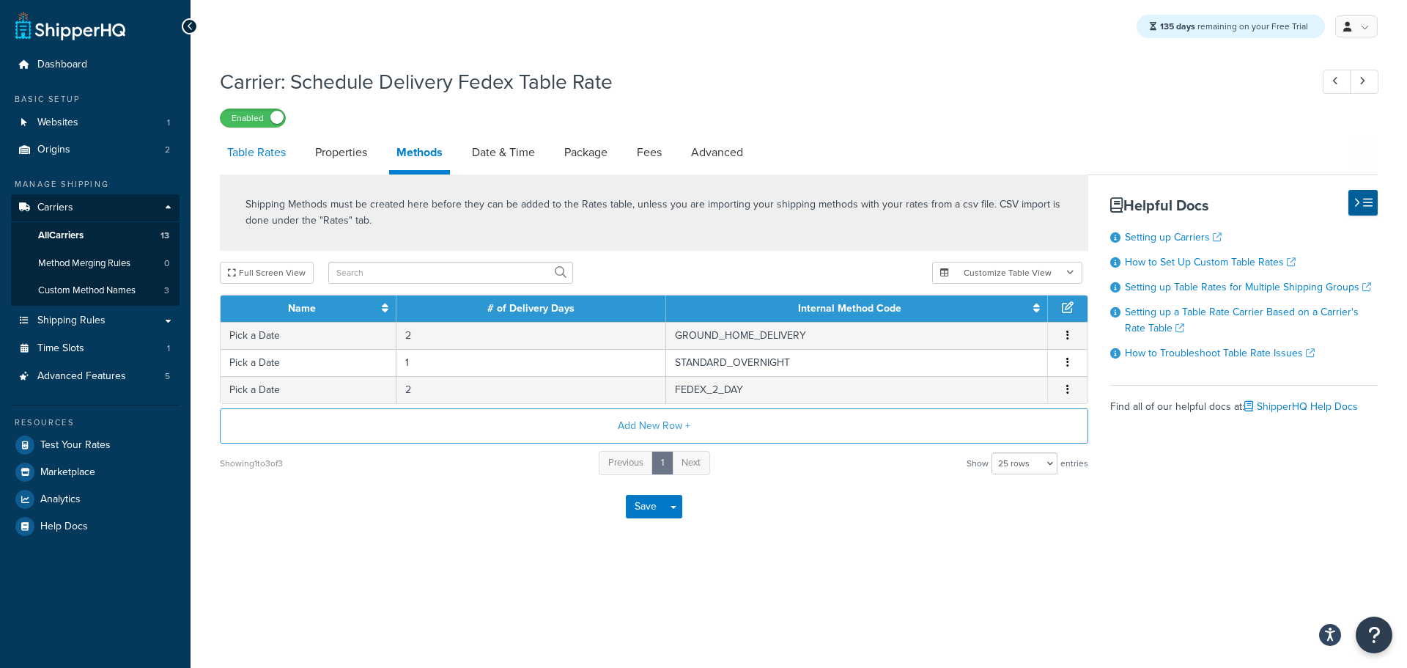
click at [246, 158] on link "Table Rates" at bounding box center [256, 152] width 73 height 35
select select "25"
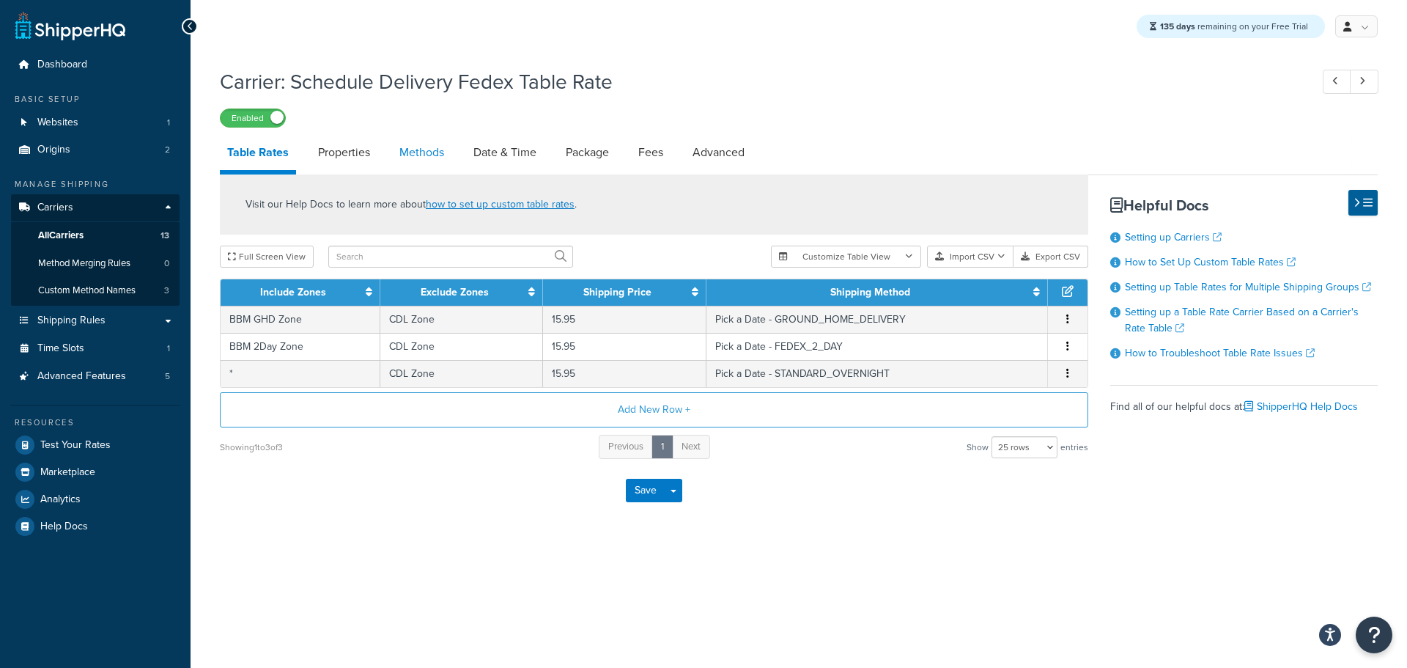
click at [432, 155] on link "Methods" at bounding box center [421, 152] width 59 height 35
select select "25"
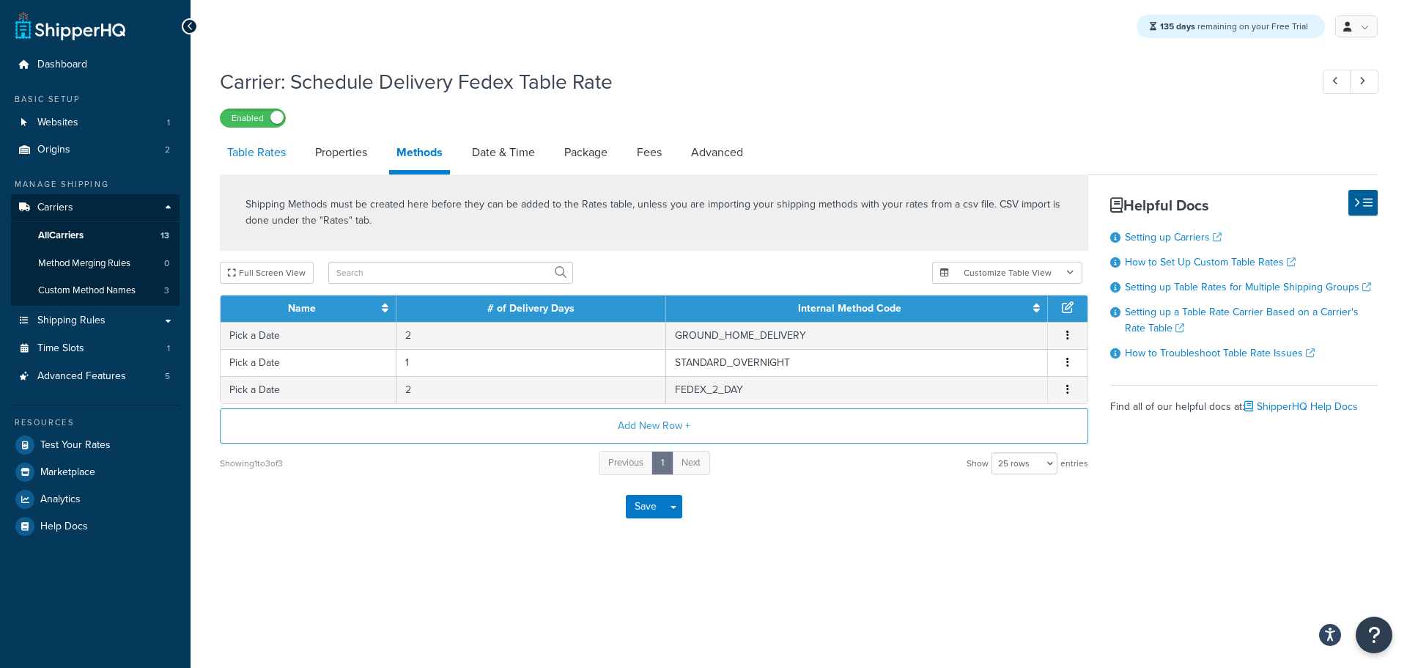
click at [262, 158] on link "Table Rates" at bounding box center [256, 152] width 73 height 35
select select "25"
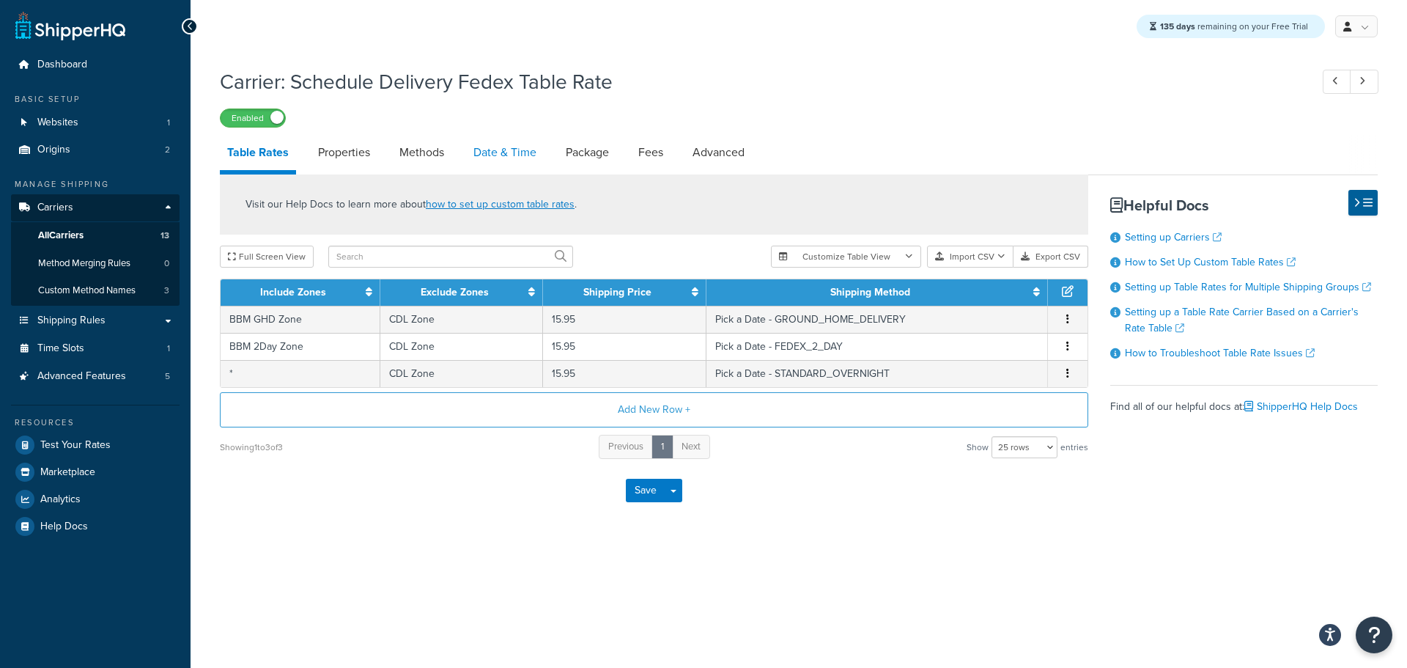
click at [484, 152] on link "Date & Time" at bounding box center [505, 152] width 78 height 35
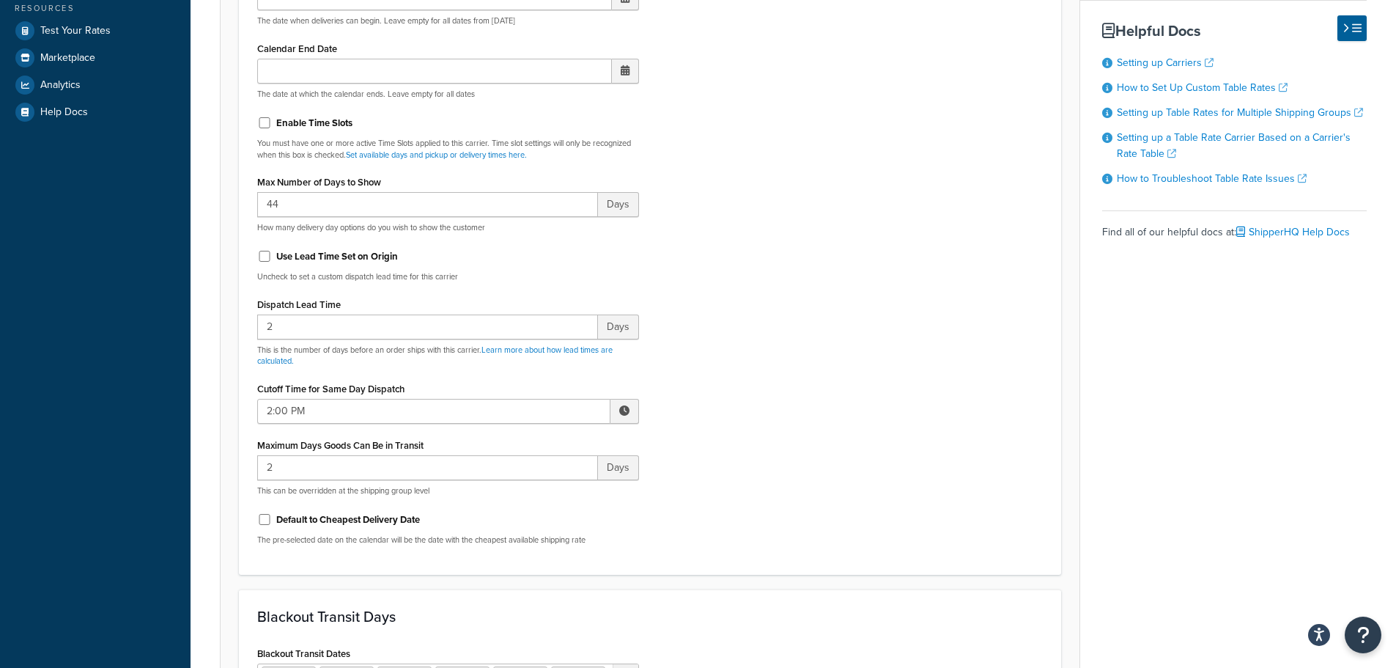
scroll to position [440, 0]
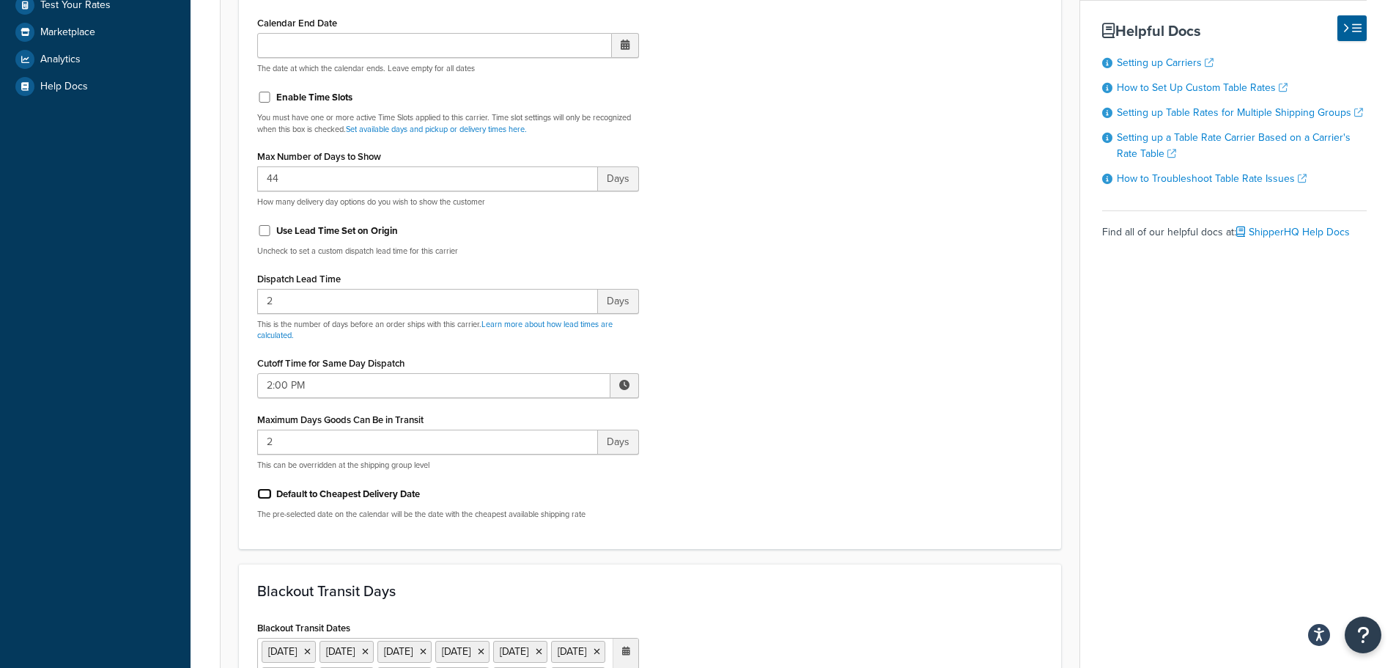
drag, startPoint x: 263, startPoint y: 495, endPoint x: 415, endPoint y: 515, distance: 152.9
click at [266, 495] on input "Default to Cheapest Delivery Date" at bounding box center [264, 493] width 15 height 11
checkbox input "true"
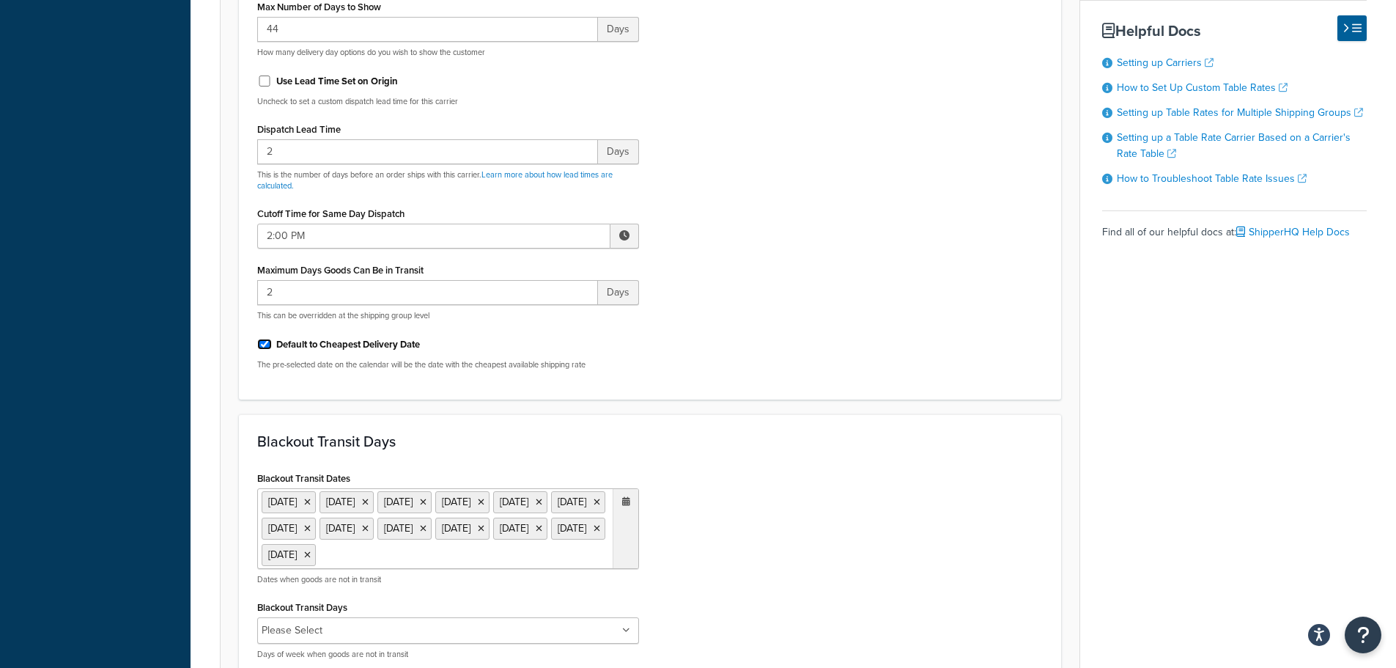
scroll to position [0, 0]
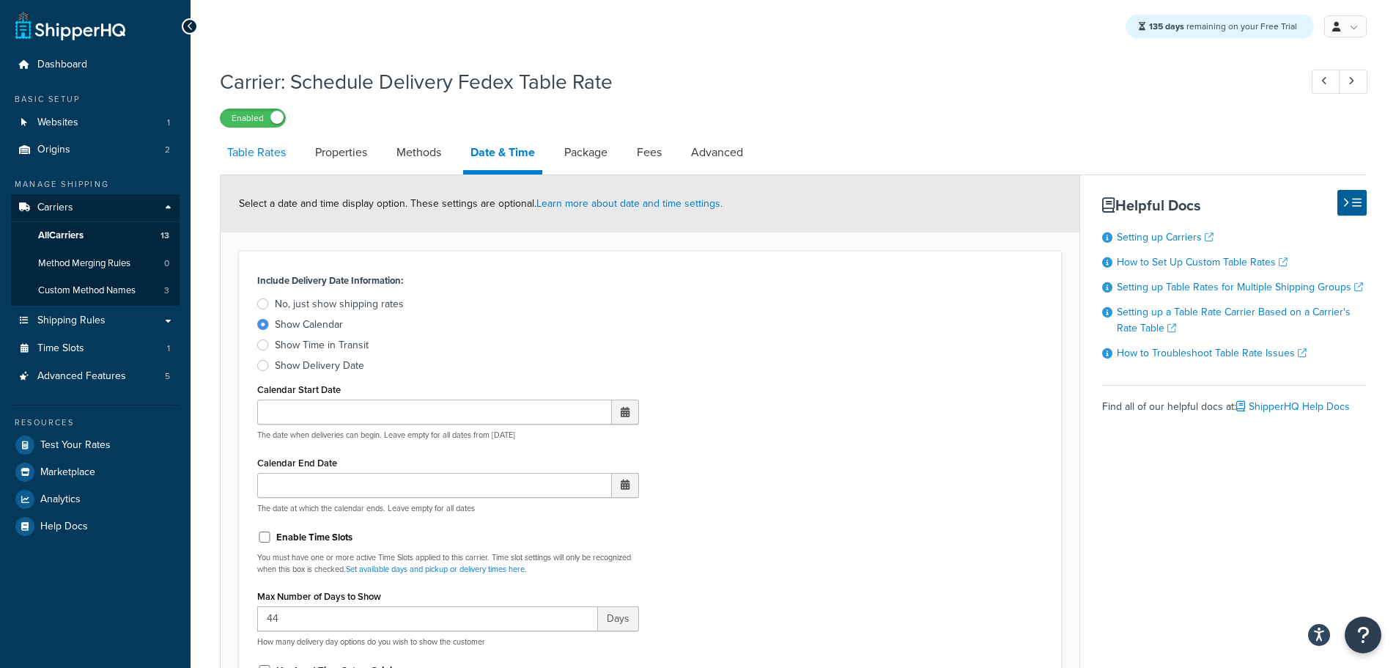
click at [268, 147] on link "Table Rates" at bounding box center [256, 152] width 73 height 35
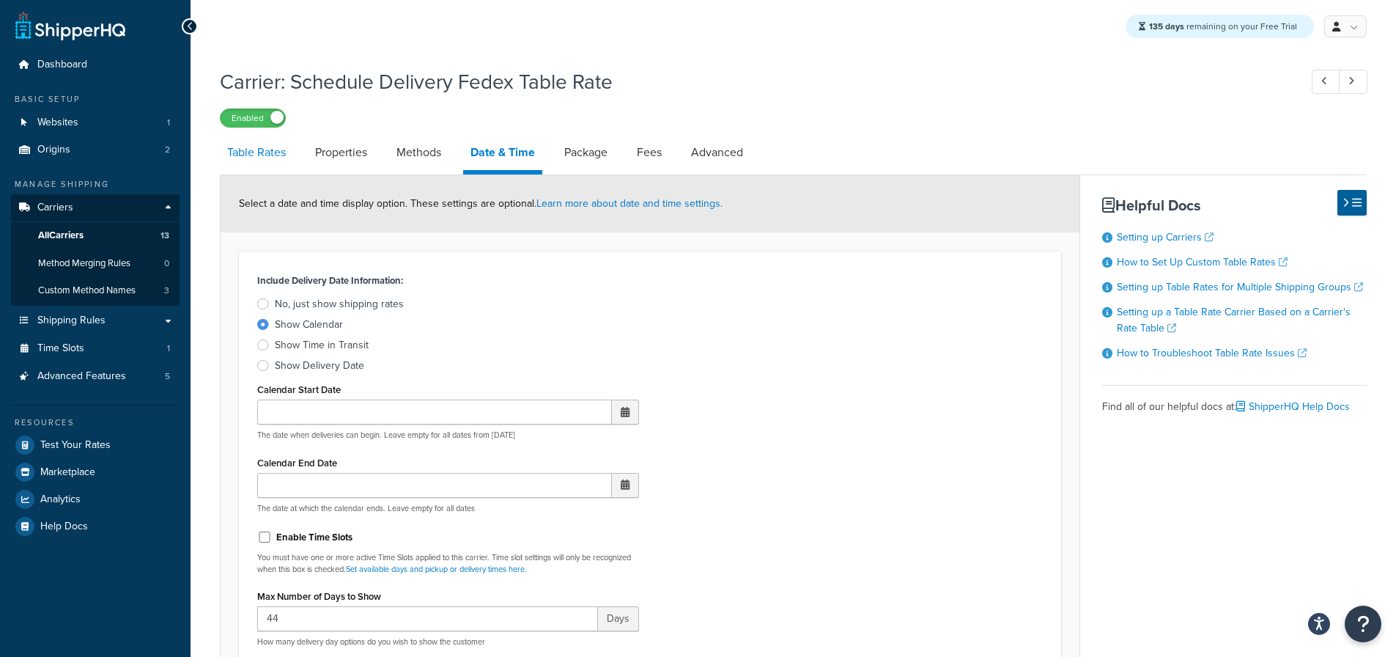
select select "25"
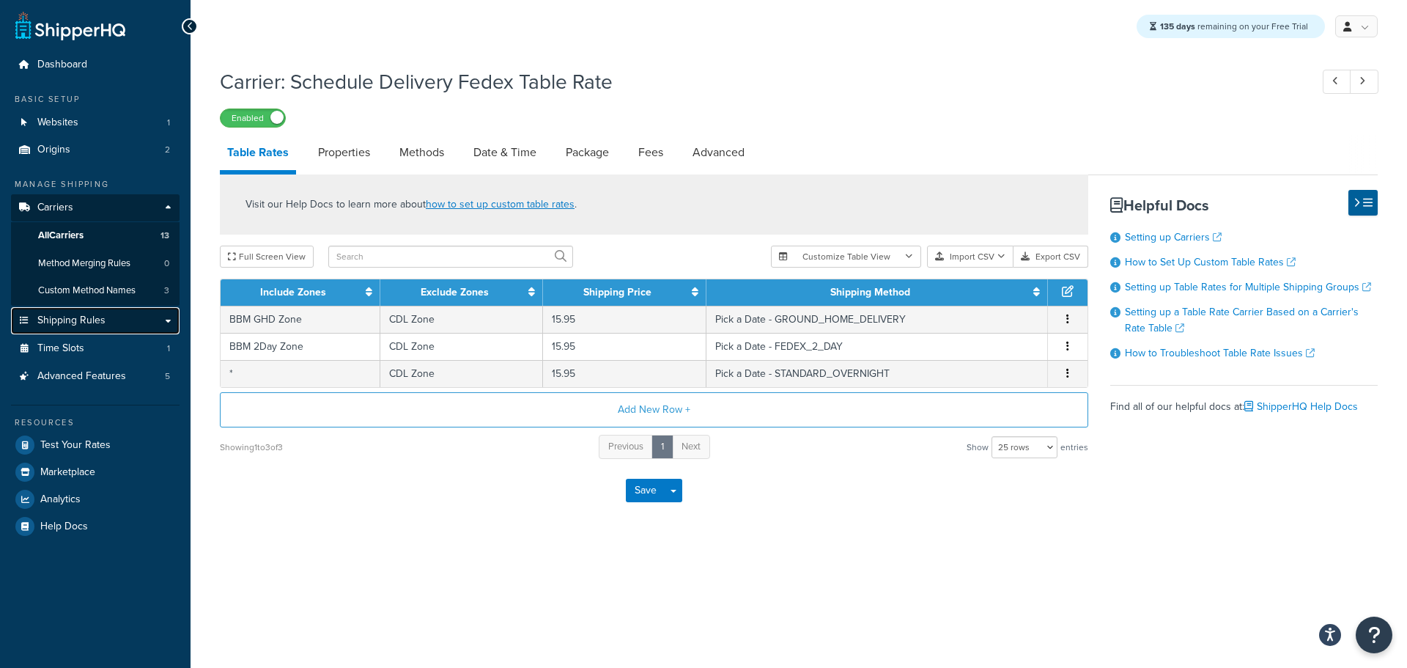
click at [93, 322] on span "Shipping Rules" at bounding box center [71, 320] width 68 height 12
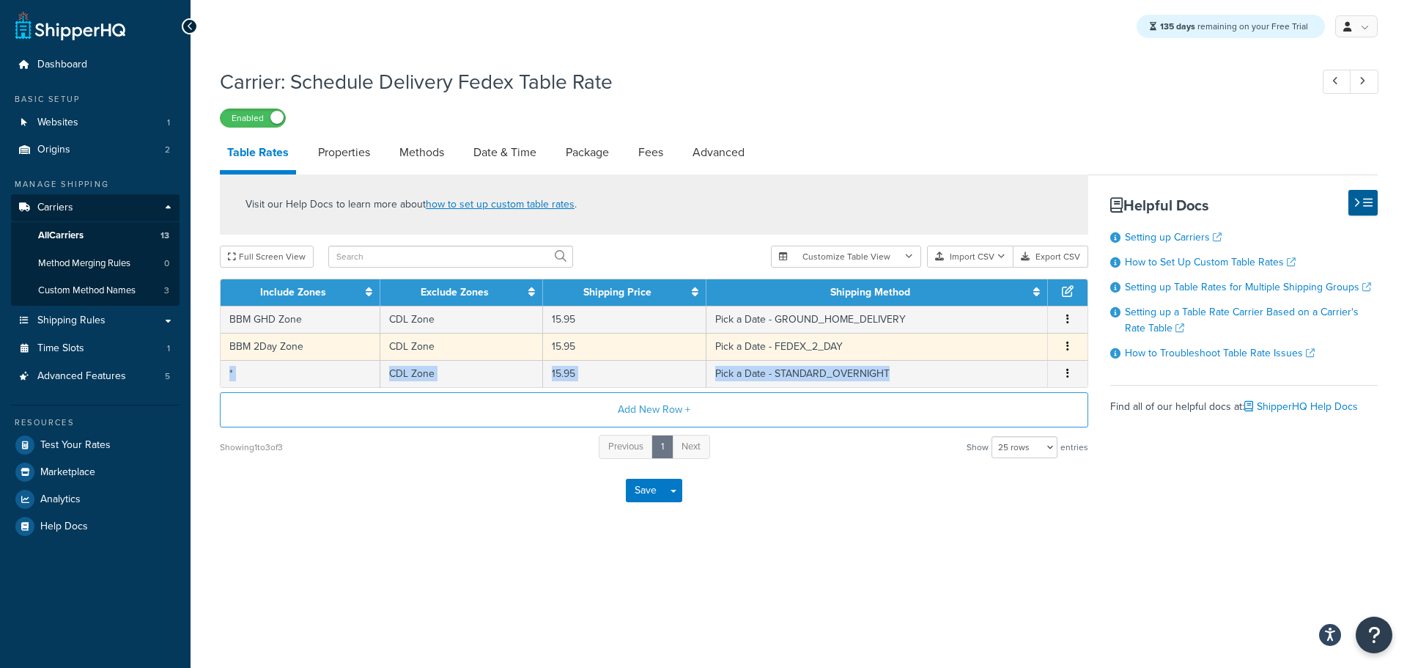
drag, startPoint x: 989, startPoint y: 375, endPoint x: 987, endPoint y: 350, distance: 25.0
click at [987, 345] on tbody "BBM GHD Zone CDL Zone 15.95 Pick a Date - GROUND_HOME_DELIVERY Edit Duplicate D…" at bounding box center [654, 346] width 867 height 81
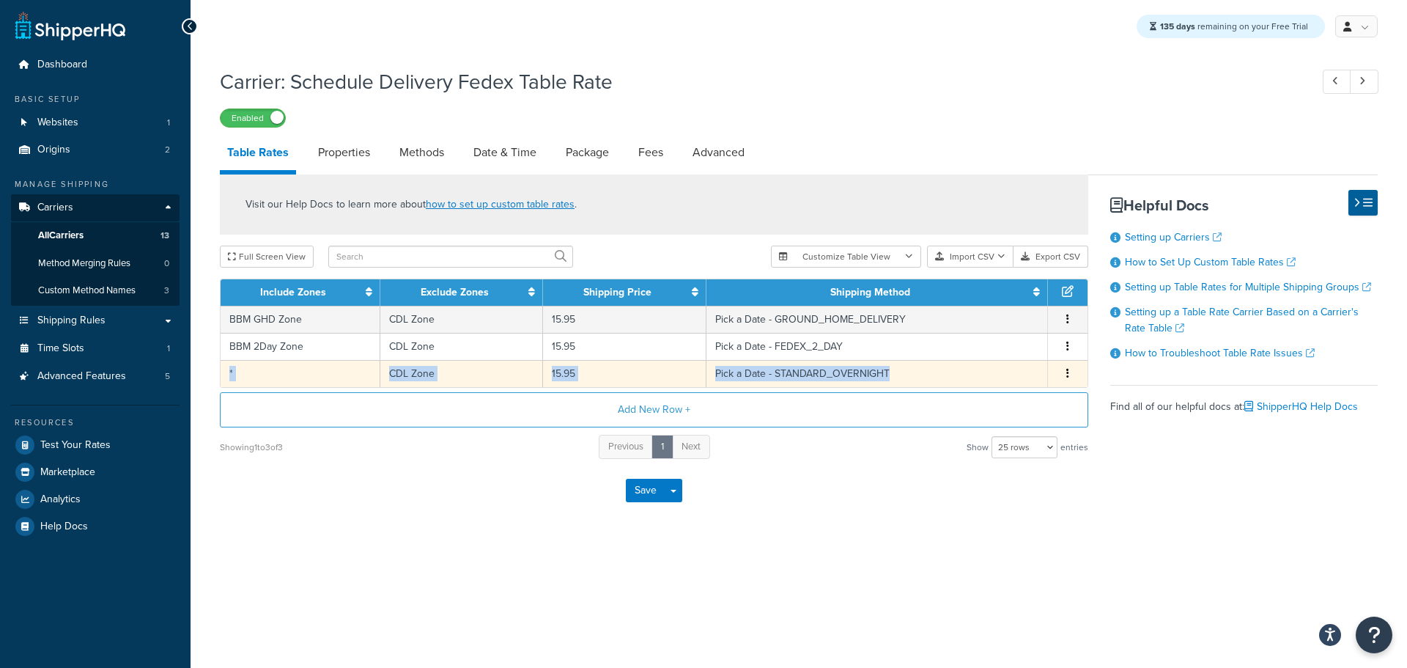
click at [1066, 380] on button "button" at bounding box center [1068, 374] width 12 height 16
click at [494, 156] on link "Date & Time" at bounding box center [505, 152] width 78 height 35
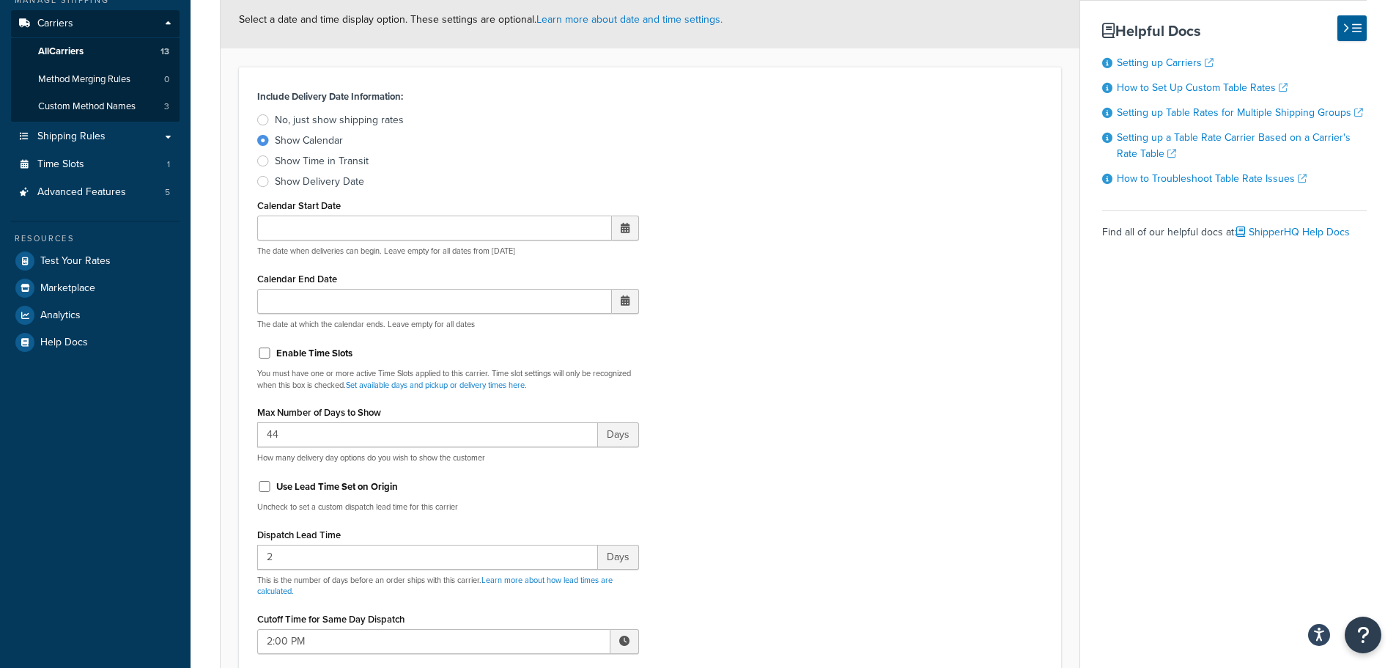
scroll to position [220, 0]
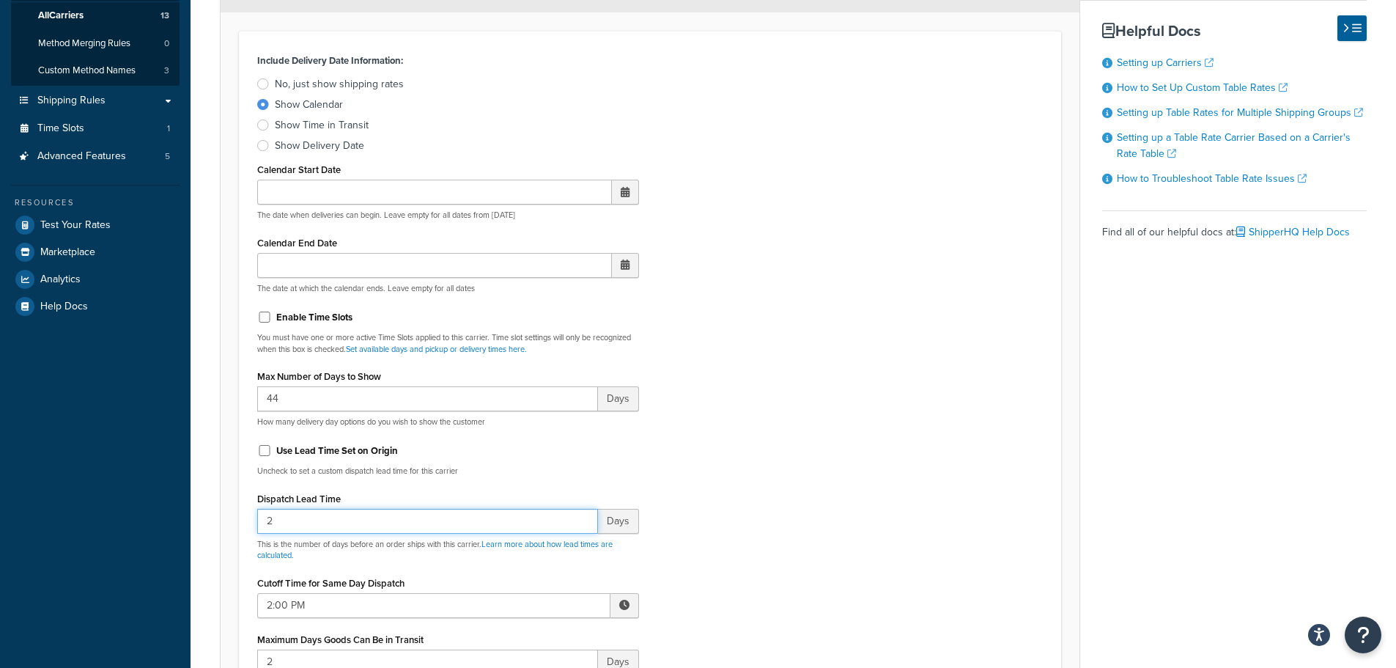
drag, startPoint x: 284, startPoint y: 526, endPoint x: 195, endPoint y: 520, distance: 88.9
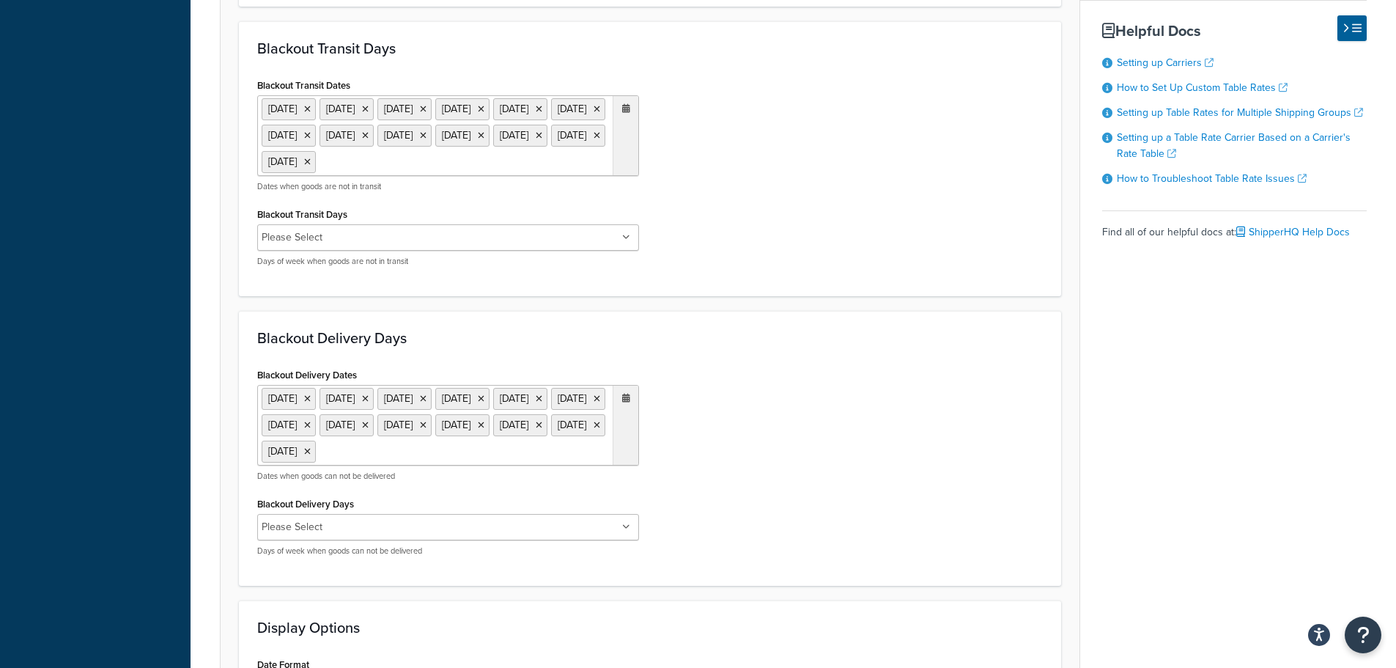
scroll to position [1246, 0]
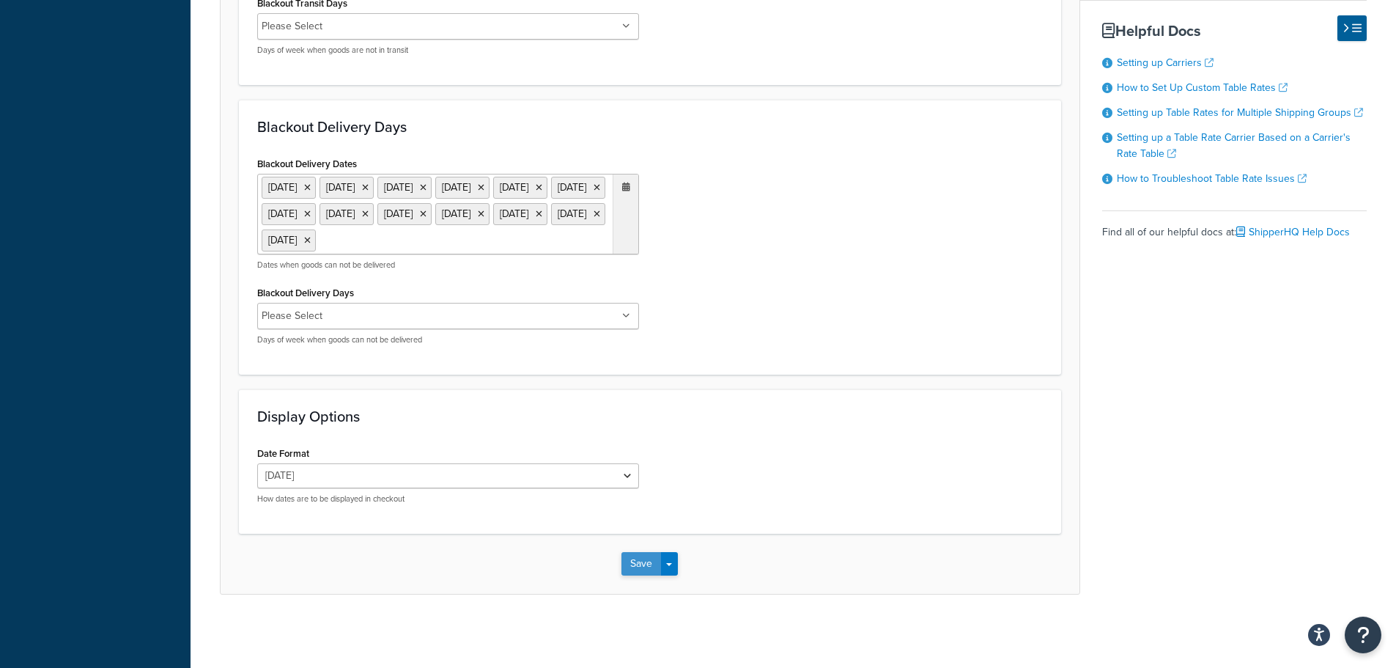
type input "1"
click at [629, 567] on button "Save" at bounding box center [642, 563] width 40 height 23
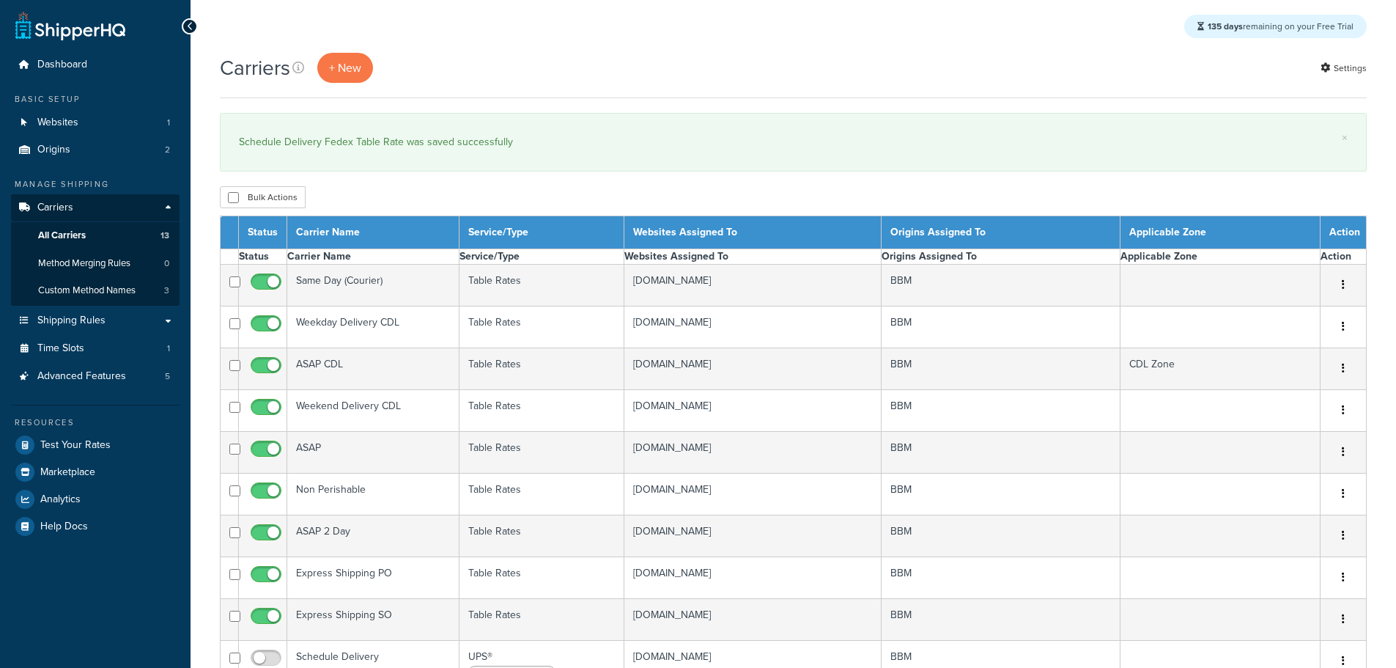
select select "15"
